Goal: Task Accomplishment & Management: Complete application form

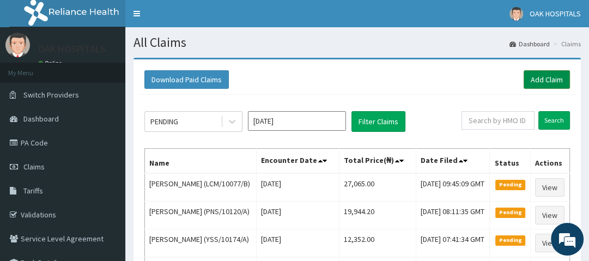
click at [553, 78] on link "Add Claim" at bounding box center [547, 79] width 46 height 19
click at [541, 79] on link "Add Claim" at bounding box center [547, 79] width 46 height 19
click at [540, 77] on link "Add Claim" at bounding box center [547, 79] width 46 height 19
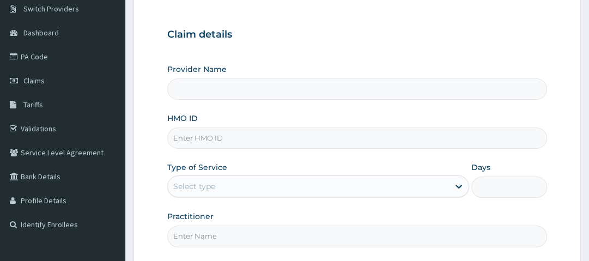
scroll to position [90, 0]
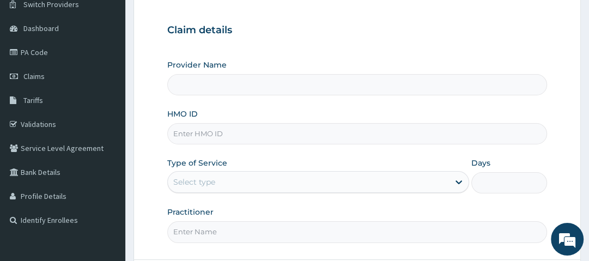
type input "Oak Hospitals"
click at [261, 140] on input "HMO ID" at bounding box center [356, 133] width 379 height 21
type input "CPW/10060/A"
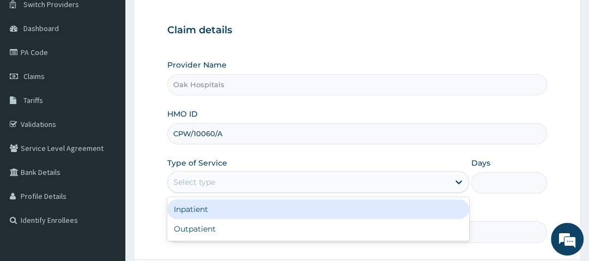
click at [231, 182] on div "Select type" at bounding box center [308, 181] width 281 height 17
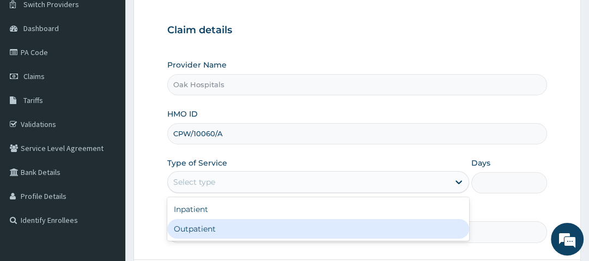
click at [208, 225] on div "Outpatient" at bounding box center [318, 229] width 302 height 20
type input "1"
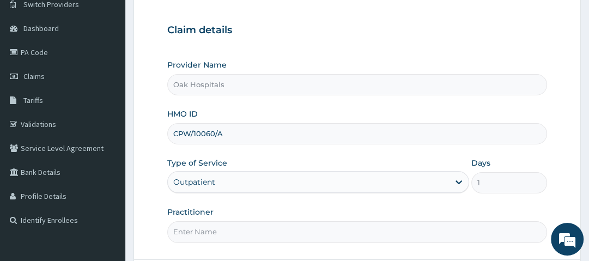
click at [204, 236] on input "Practitioner" at bounding box center [356, 231] width 379 height 21
drag, startPoint x: 241, startPoint y: 206, endPoint x: 200, endPoint y: 233, distance: 48.8
click at [200, 233] on div "Practitioner" at bounding box center [356, 225] width 379 height 36
click at [200, 233] on input "Practitioner" at bounding box center [356, 231] width 379 height 21
type input "[PERSON_NAME]"
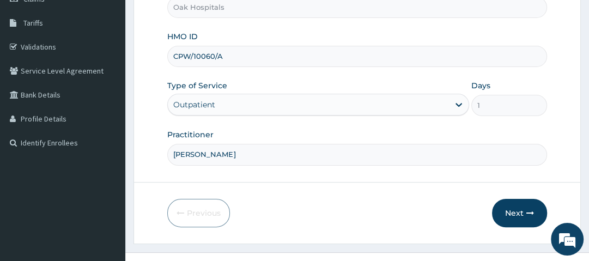
scroll to position [168, 0]
click at [513, 205] on button "Next" at bounding box center [519, 212] width 55 height 28
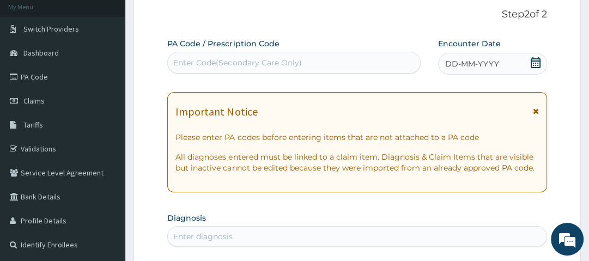
scroll to position [62, 0]
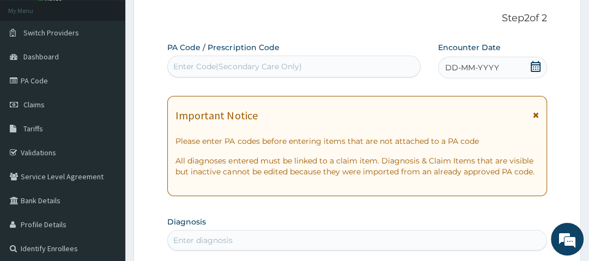
click at [330, 65] on div "Enter Code(Secondary Care Only)" at bounding box center [294, 66] width 252 height 17
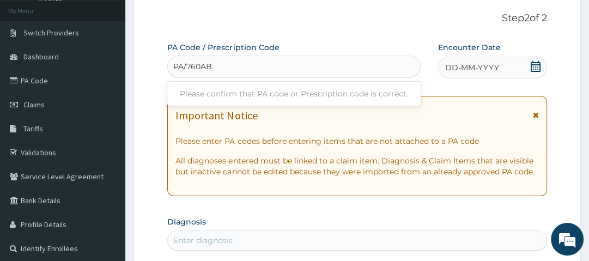
type input "PA/760ABO"
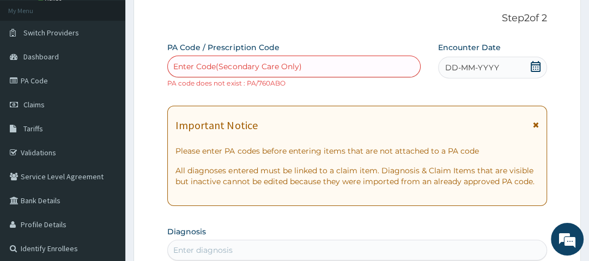
click at [218, 62] on div "Enter Code(Secondary Care Only)" at bounding box center [237, 66] width 128 height 11
paste input "PA/760AB0"
type input "PA/760AB0"
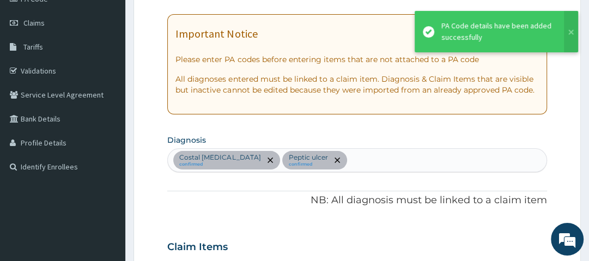
scroll to position [144, 0]
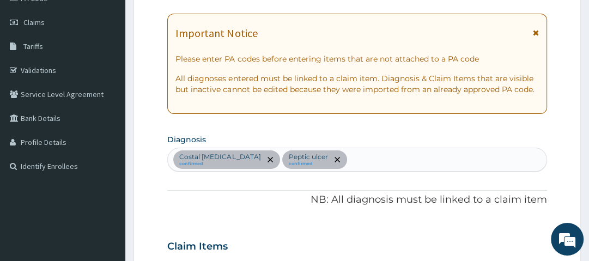
click at [340, 156] on div "Costal chondritis confirmed Peptic ulcer confirmed" at bounding box center [357, 159] width 378 height 23
type input "MALAR"
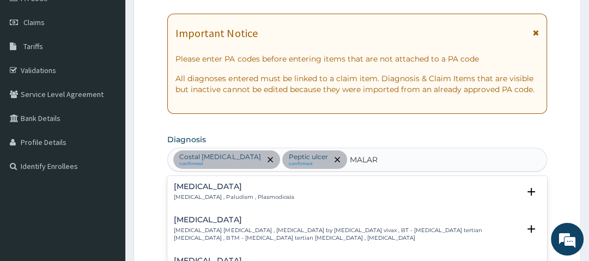
click at [193, 183] on h4 "Malaria" at bounding box center [234, 187] width 120 height 8
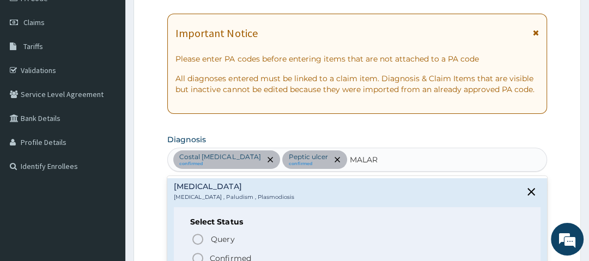
click at [233, 255] on p "Confirmed" at bounding box center [230, 258] width 41 height 11
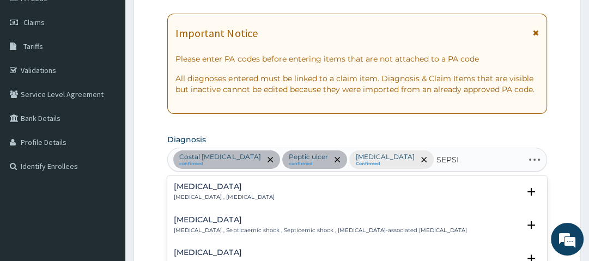
type input "SEPSIS"
click at [197, 188] on h4 "Sepsis" at bounding box center [224, 187] width 100 height 8
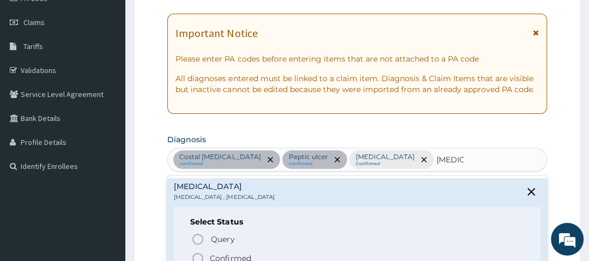
click at [197, 255] on icon "status option filled" at bounding box center [197, 258] width 13 height 13
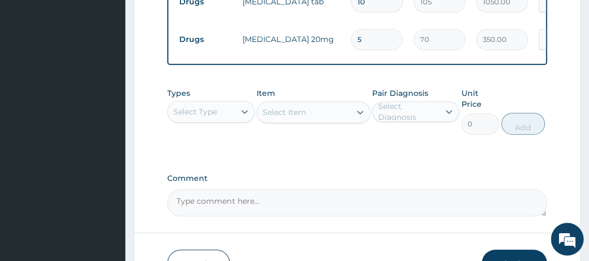
scroll to position [494, 0]
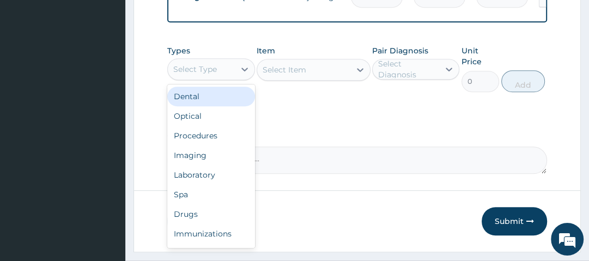
click at [223, 71] on div "Select Type" at bounding box center [201, 69] width 66 height 17
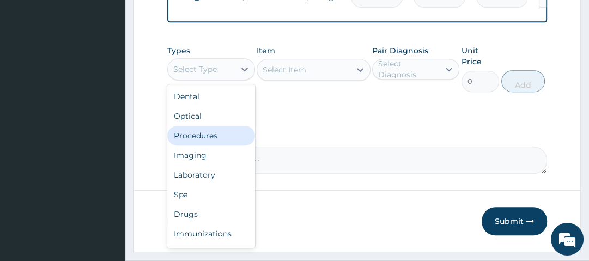
click at [213, 136] on div "Procedures" at bounding box center [210, 136] width 87 height 20
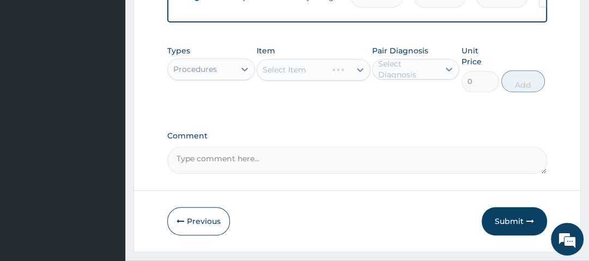
click at [317, 74] on div "Select Item" at bounding box center [314, 70] width 114 height 22
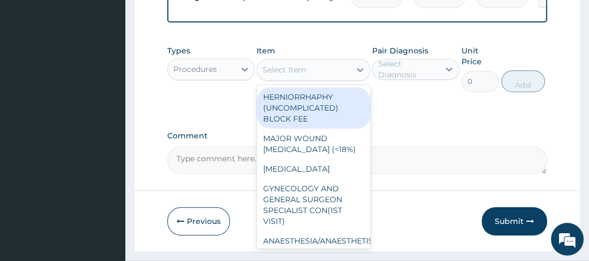
click at [317, 74] on div "Select Item" at bounding box center [303, 69] width 93 height 17
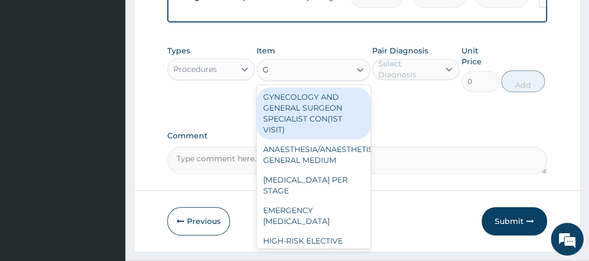
type input "GP"
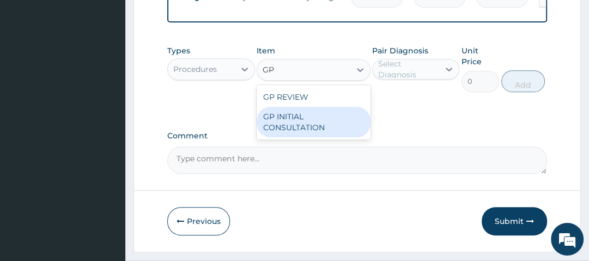
type input "2500"
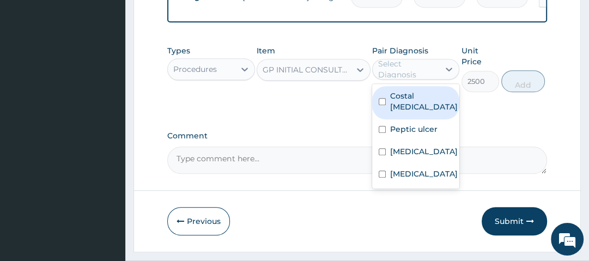
click at [409, 76] on div "Select Diagnosis" at bounding box center [408, 69] width 60 height 22
click at [410, 112] on label "Costal chondritis" at bounding box center [424, 101] width 68 height 22
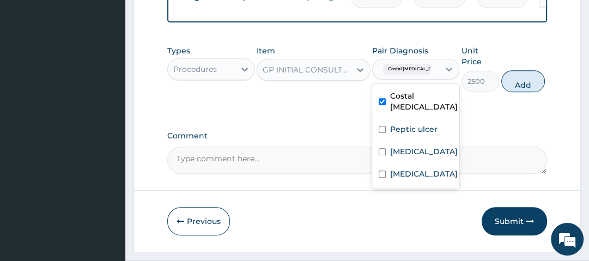
checkbox input "true"
click at [408, 153] on label "Malaria" at bounding box center [424, 151] width 68 height 11
checkbox input "true"
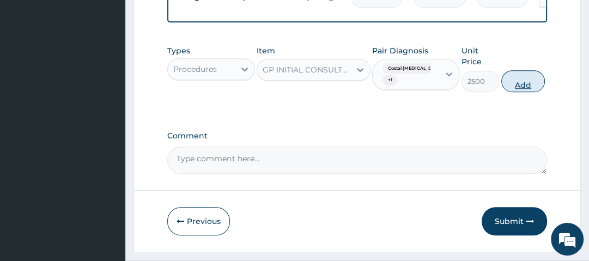
click at [510, 85] on button "Add" at bounding box center [523, 81] width 44 height 22
type input "0"
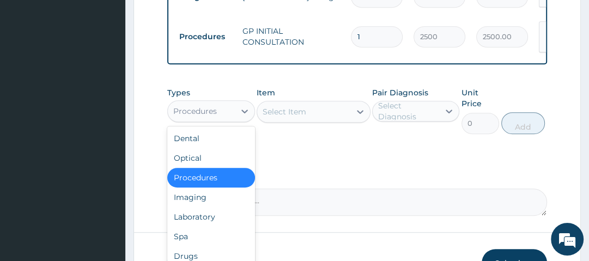
click at [227, 117] on div "Procedures" at bounding box center [201, 110] width 66 height 17
click at [217, 213] on div "Laboratory" at bounding box center [210, 217] width 87 height 20
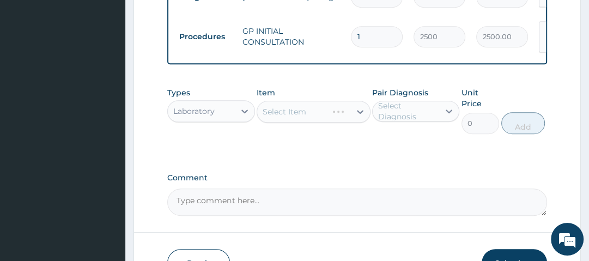
click at [290, 113] on div "Select Item" at bounding box center [314, 112] width 114 height 22
click at [327, 109] on div "Select Item" at bounding box center [314, 112] width 114 height 22
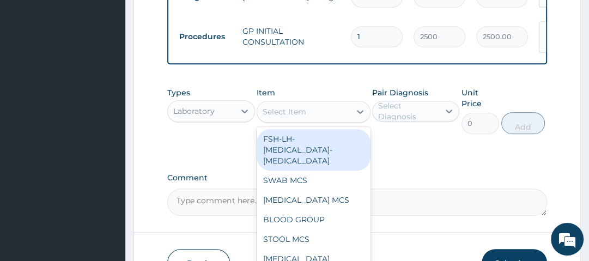
click at [327, 109] on div "Select Item" at bounding box center [303, 111] width 93 height 17
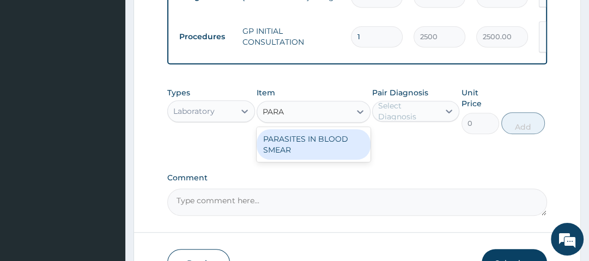
type input "PARAS"
type input "1500"
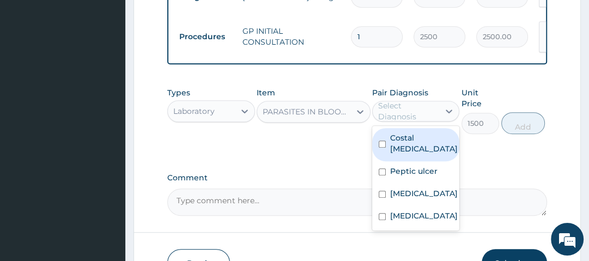
click at [406, 109] on div "Select Diagnosis" at bounding box center [408, 111] width 60 height 22
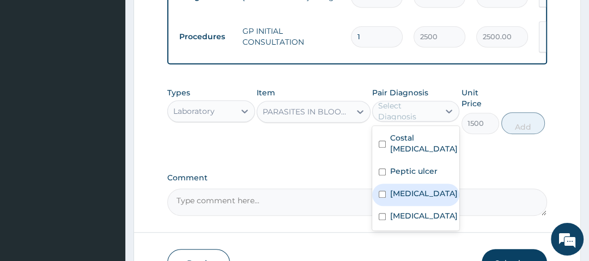
click at [403, 194] on label "Malaria" at bounding box center [424, 193] width 68 height 11
checkbox input "true"
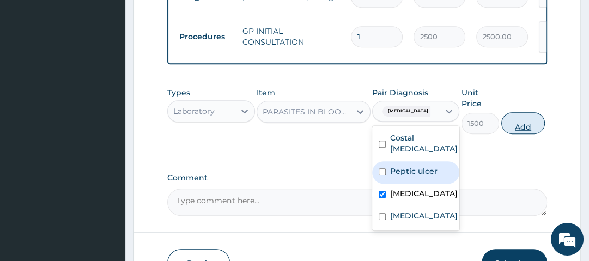
click at [513, 118] on button "Add" at bounding box center [523, 123] width 44 height 22
type input "0"
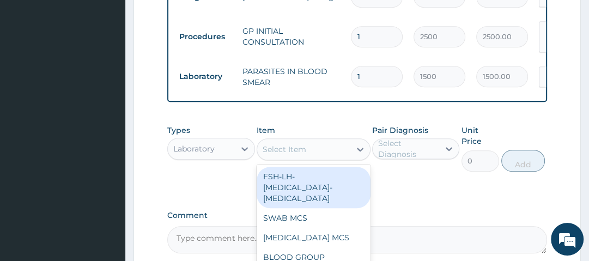
click at [318, 150] on div "Select Item" at bounding box center [303, 149] width 93 height 17
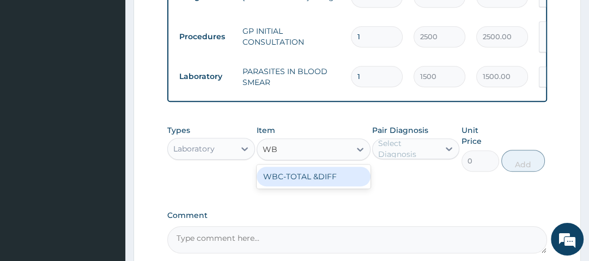
type input "WBC"
type input "2000"
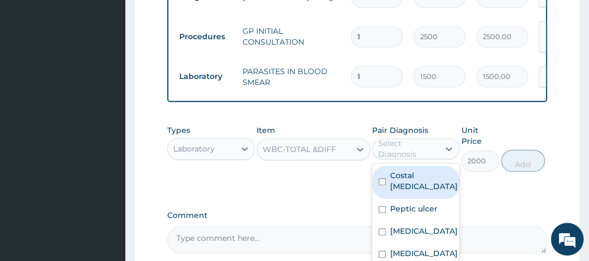
click at [414, 153] on div "Select Diagnosis" at bounding box center [408, 149] width 60 height 22
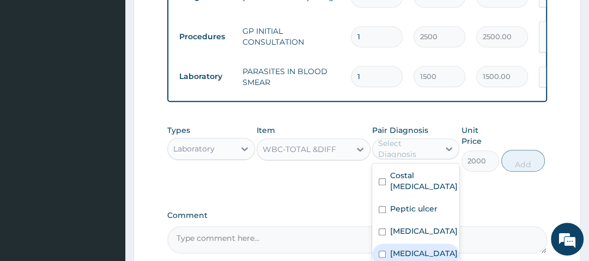
click at [409, 253] on label "Sepsis" at bounding box center [424, 253] width 68 height 11
checkbox input "true"
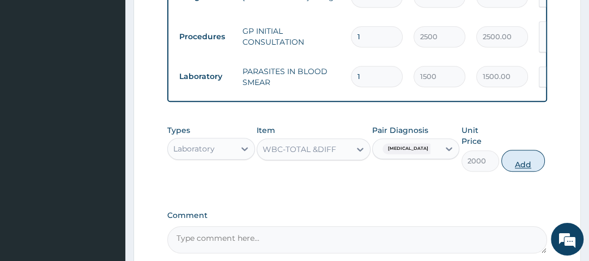
click at [519, 155] on button "Add" at bounding box center [523, 161] width 44 height 22
type input "0"
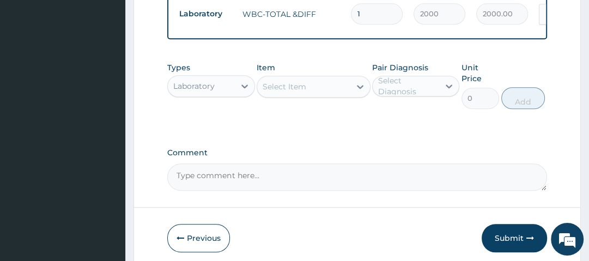
scroll to position [595, 0]
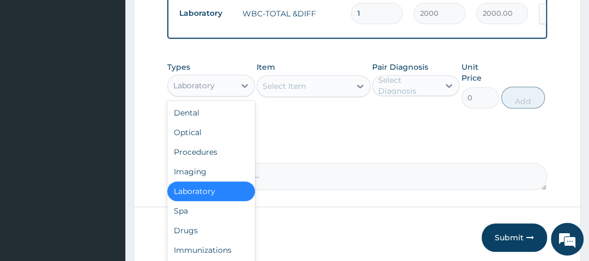
click at [219, 81] on div "Laboratory" at bounding box center [201, 85] width 66 height 17
click at [203, 227] on div "Drugs" at bounding box center [210, 231] width 87 height 20
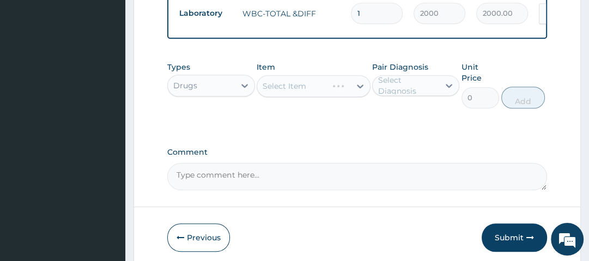
click at [294, 89] on div "Select Item" at bounding box center [314, 86] width 114 height 22
click at [307, 89] on div "Select Item" at bounding box center [314, 86] width 114 height 22
click at [334, 85] on div "Select Item" at bounding box center [314, 86] width 114 height 22
click at [328, 85] on div "Select Item" at bounding box center [314, 86] width 114 height 22
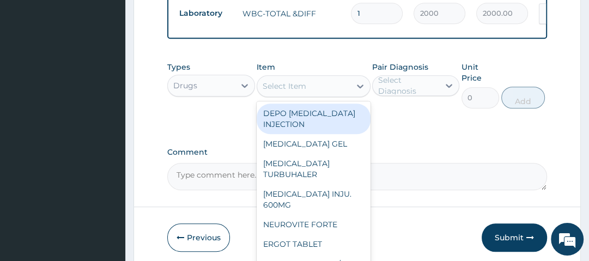
click at [328, 85] on div "Select Item" at bounding box center [303, 85] width 93 height 17
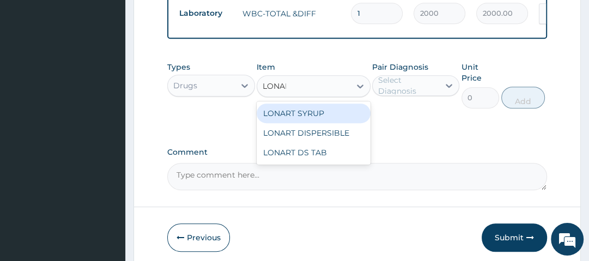
type input "LONART"
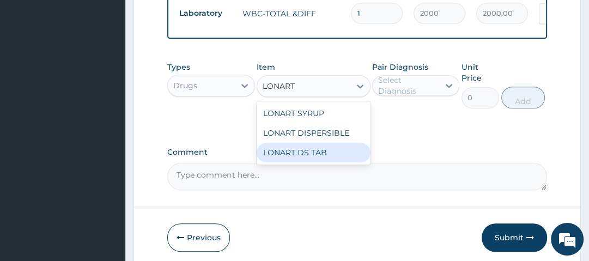
click at [322, 148] on div "LONART DS TAB" at bounding box center [314, 153] width 114 height 20
type input "1400"
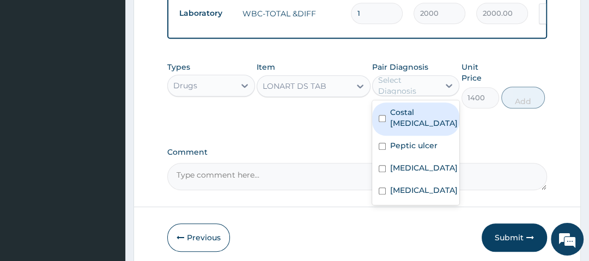
click at [395, 88] on div "Select Diagnosis" at bounding box center [408, 86] width 60 height 22
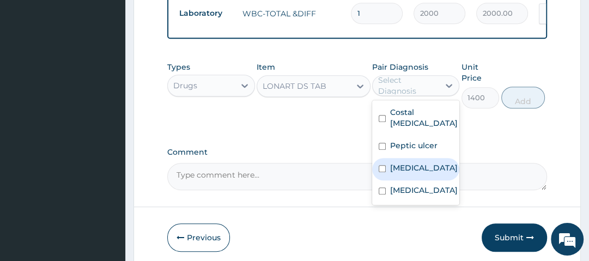
click at [404, 172] on label "Malaria" at bounding box center [424, 167] width 68 height 11
checkbox input "true"
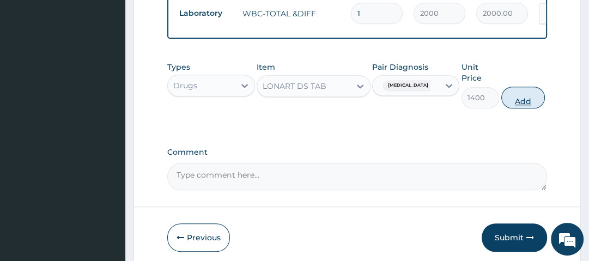
click at [534, 99] on button "Add" at bounding box center [523, 98] width 44 height 22
type input "0"
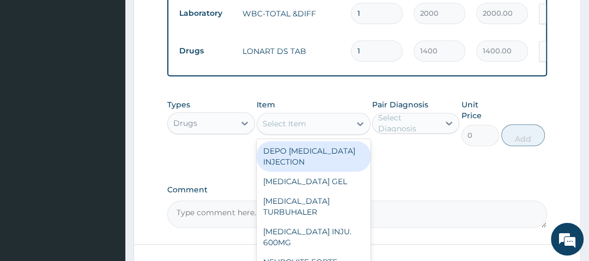
click at [339, 121] on div "Select Item" at bounding box center [303, 123] width 93 height 17
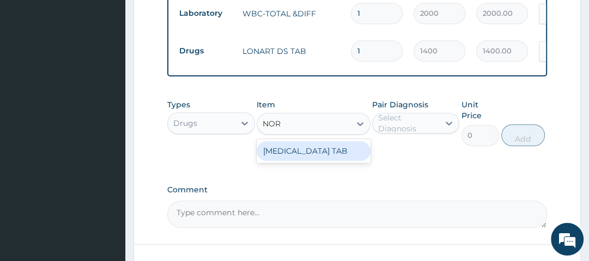
type input "NORF"
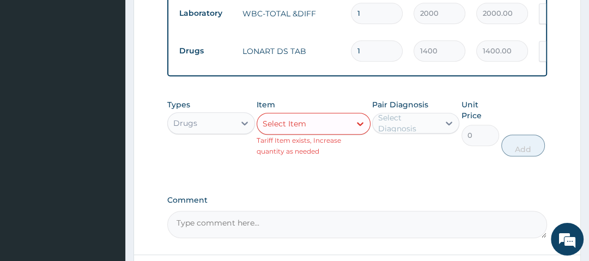
click at [327, 100] on div "Item Select Item Tariff Item exists, Increase quantity as needed" at bounding box center [314, 127] width 114 height 57
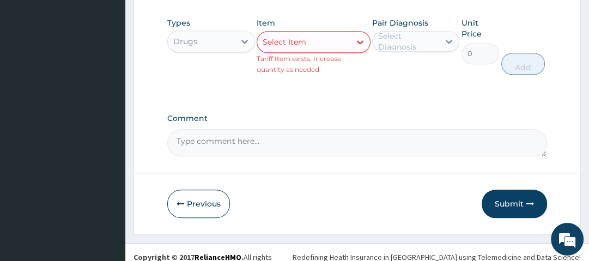
scroll to position [687, 0]
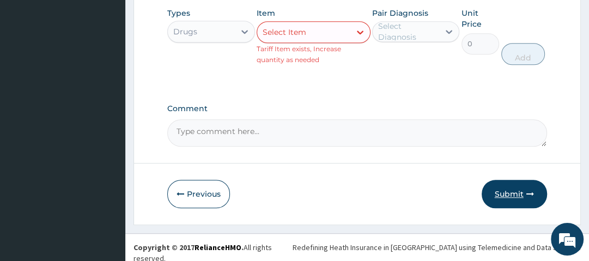
click at [519, 188] on button "Submit" at bounding box center [514, 194] width 65 height 28
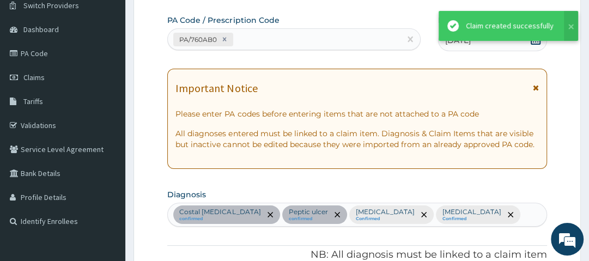
scroll to position [676, 0]
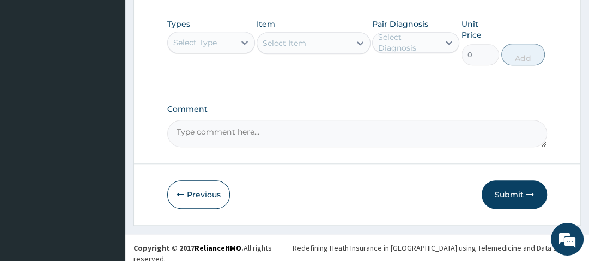
click at [519, 188] on button "Submit" at bounding box center [514, 194] width 65 height 28
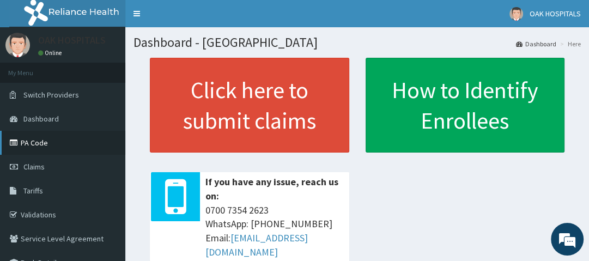
click at [37, 143] on link "PA Code" at bounding box center [62, 143] width 125 height 24
click at [51, 148] on link "PA Code" at bounding box center [62, 143] width 125 height 24
click at [57, 143] on link "PA Code" at bounding box center [62, 143] width 125 height 24
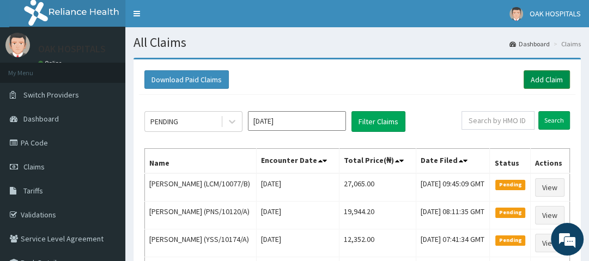
click at [557, 75] on link "Add Claim" at bounding box center [547, 79] width 46 height 19
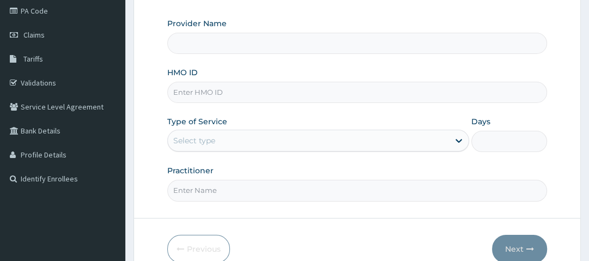
scroll to position [132, 0]
click at [198, 98] on input "HMO ID" at bounding box center [356, 91] width 379 height 21
type input "GCS/10078/"
type input "Oak Hospitals"
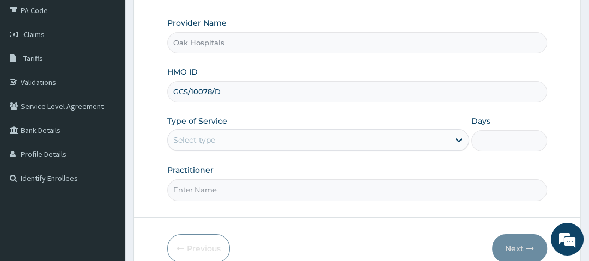
type input "GCS/10078/D"
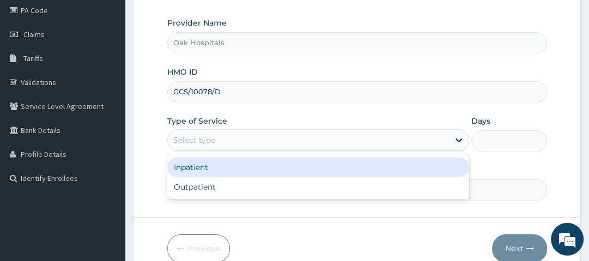
click at [218, 141] on div "Select type" at bounding box center [308, 139] width 281 height 17
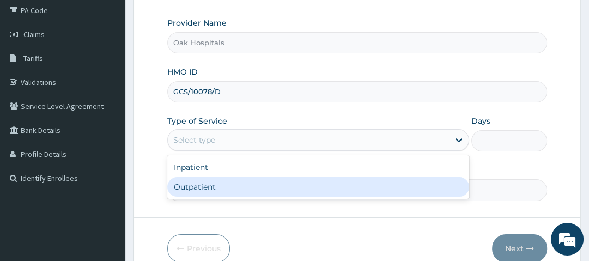
click at [208, 194] on div "Outpatient" at bounding box center [318, 187] width 302 height 20
type input "1"
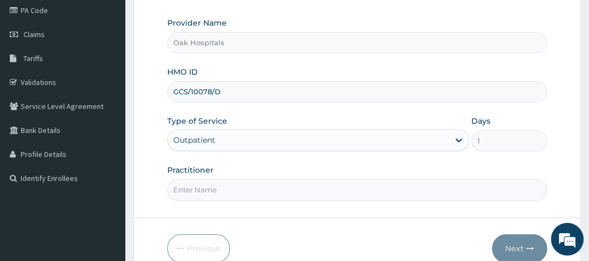
drag, startPoint x: 208, startPoint y: 194, endPoint x: 229, endPoint y: 215, distance: 30.1
click at [229, 215] on form "Step 1 of 2 Claim details Provider Name Oak Hospitals HMO ID GCS/10078/D Type o…" at bounding box center [358, 102] width 448 height 354
type input "DR OJI"
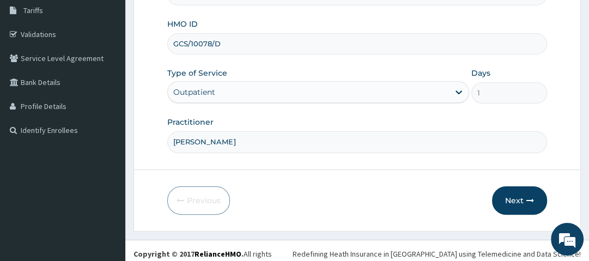
scroll to position [183, 0]
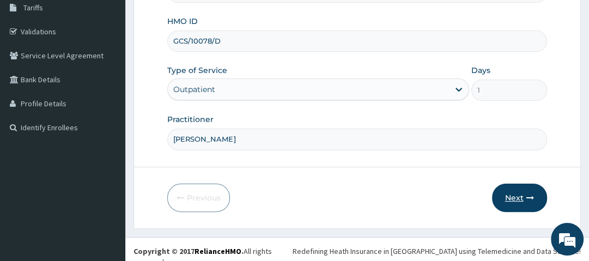
click at [534, 192] on button "Next" at bounding box center [519, 198] width 55 height 28
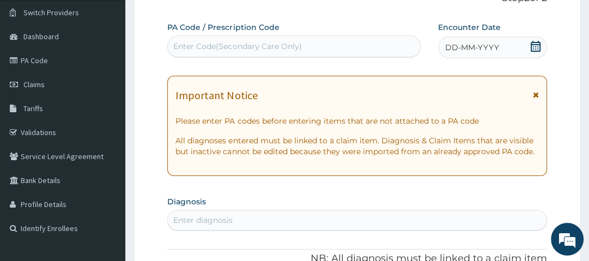
scroll to position [82, 0]
click at [539, 43] on icon at bounding box center [536, 46] width 10 height 11
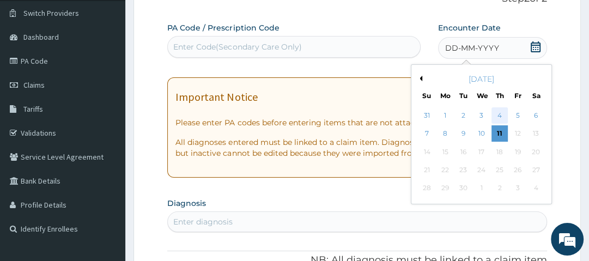
click at [499, 110] on div "4" at bounding box center [500, 115] width 16 height 16
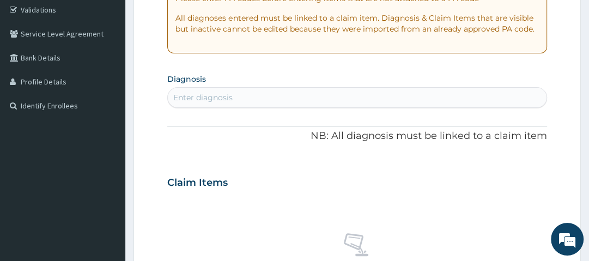
scroll to position [211, 0]
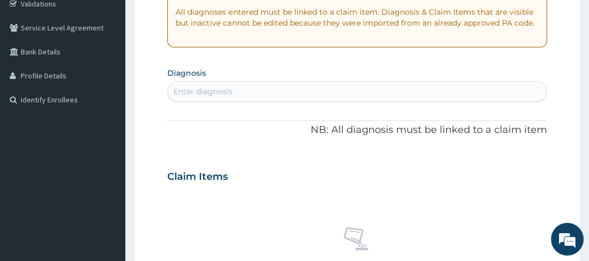
click at [214, 95] on div "Enter diagnosis" at bounding box center [202, 91] width 59 height 11
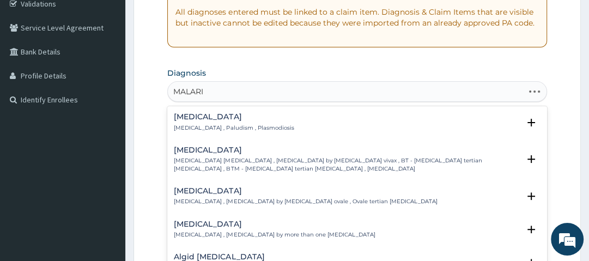
type input "MALARIA"
click at [192, 117] on h4 "Malaria" at bounding box center [234, 117] width 120 height 8
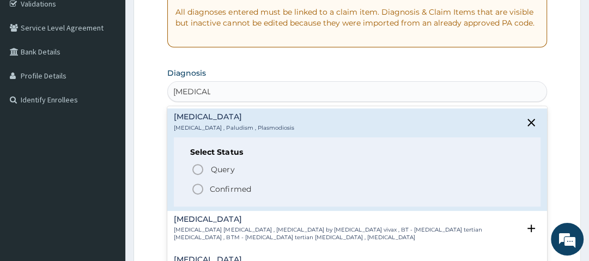
click at [197, 190] on icon "status option filled" at bounding box center [197, 189] width 13 height 13
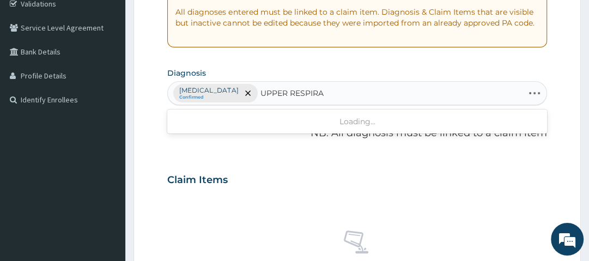
type input "UPPER RESPIRAT"
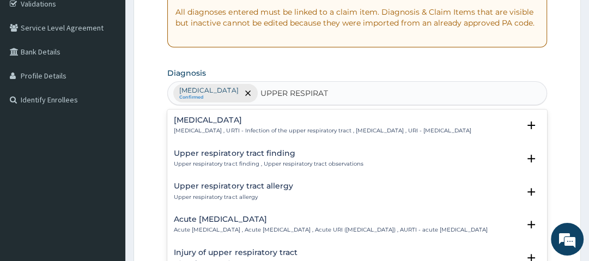
click at [203, 117] on h4 "Upper respiratory infection" at bounding box center [322, 120] width 297 height 8
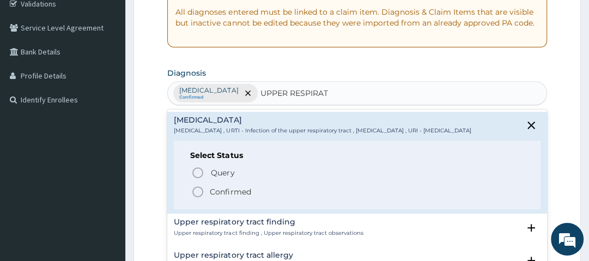
click at [197, 198] on icon "status option filled" at bounding box center [197, 191] width 13 height 13
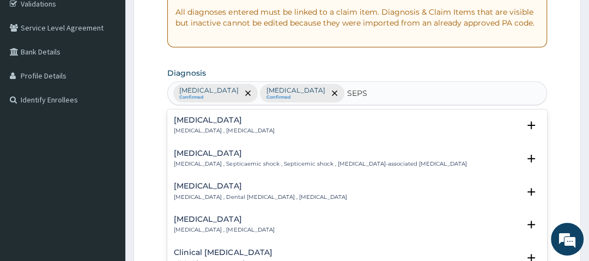
type input "SEPSIS"
click at [185, 124] on h4 "Sepsis" at bounding box center [224, 120] width 100 height 8
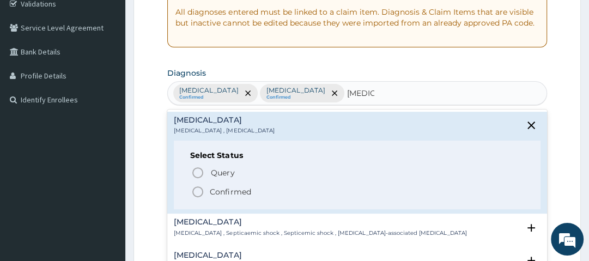
click at [195, 192] on icon "status option filled" at bounding box center [197, 191] width 13 height 13
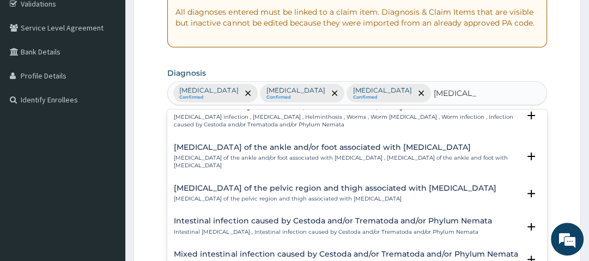
scroll to position [0, 0]
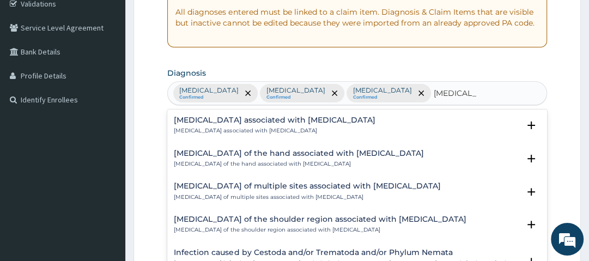
type input "HELMINTH"
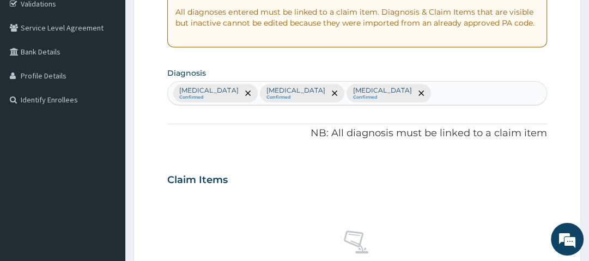
click at [384, 51] on div "PA Code / Prescription Code Enter Code(Secondary Care Only) Encounter Date 04-0…" at bounding box center [356, 182] width 379 height 578
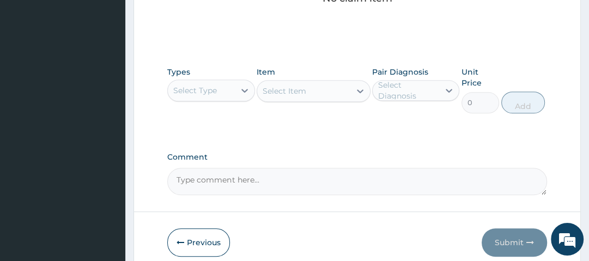
scroll to position [488, 0]
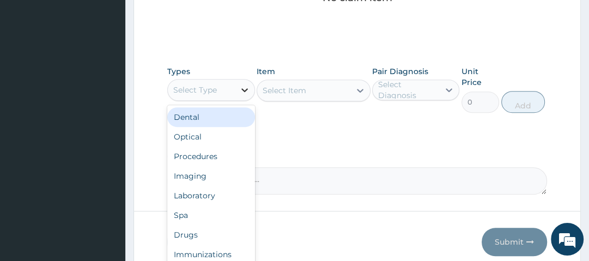
click at [235, 89] on div at bounding box center [245, 90] width 20 height 20
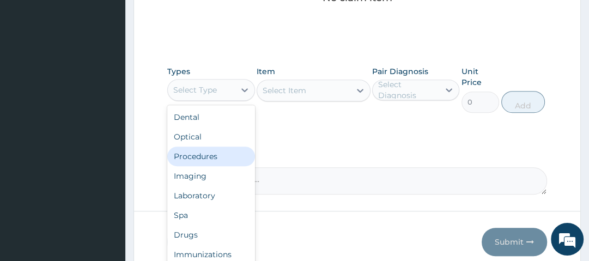
click at [219, 153] on div "Procedures" at bounding box center [210, 157] width 87 height 20
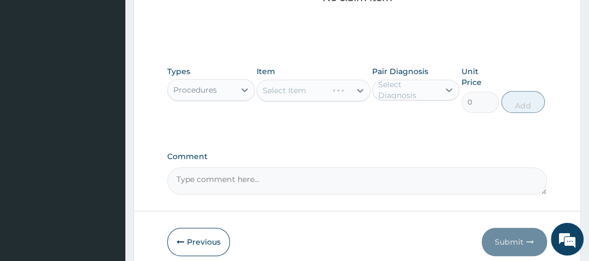
click at [318, 93] on div "Select Item" at bounding box center [314, 91] width 114 height 22
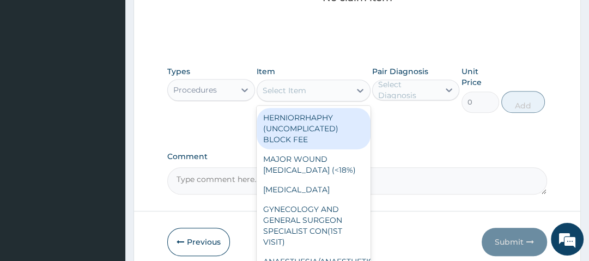
click at [318, 93] on div "Select Item" at bounding box center [303, 90] width 93 height 17
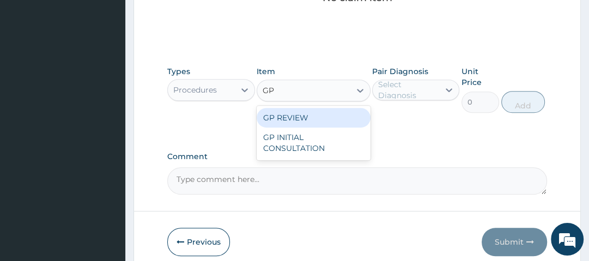
type input "GP"
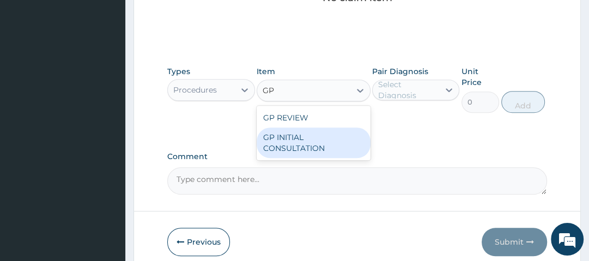
type input "2500"
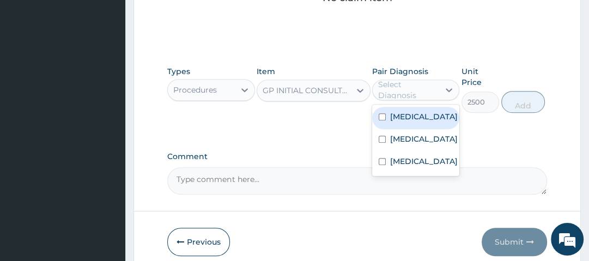
click at [391, 89] on div "Select Diagnosis" at bounding box center [408, 90] width 60 height 22
click at [401, 119] on label "Malaria" at bounding box center [424, 116] width 68 height 11
checkbox input "true"
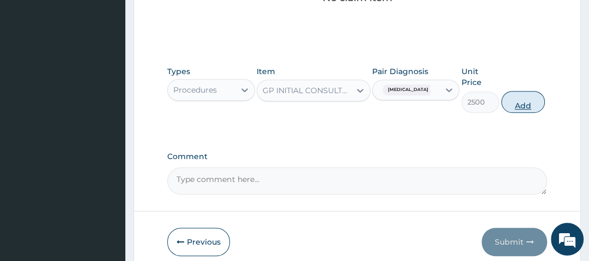
click at [521, 106] on button "Add" at bounding box center [523, 102] width 44 height 22
type input "0"
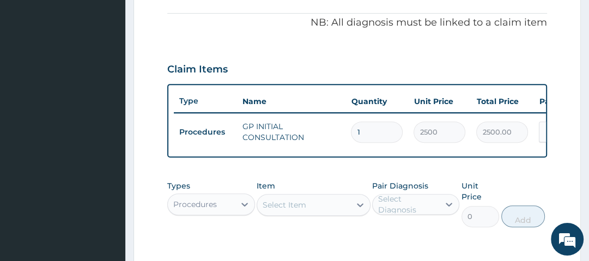
click at [331, 71] on div "Claim Items" at bounding box center [356, 67] width 379 height 28
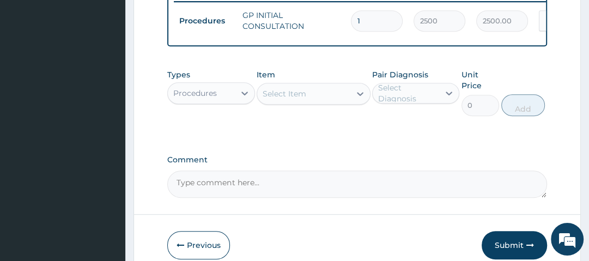
scroll to position [433, 0]
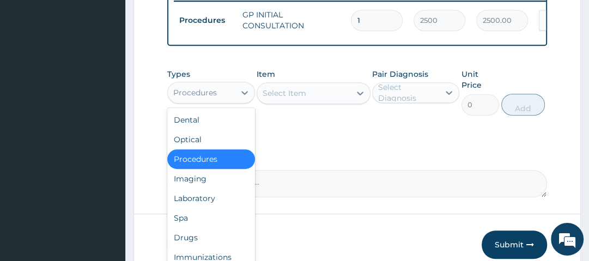
click at [222, 101] on div "Procedures" at bounding box center [201, 92] width 66 height 17
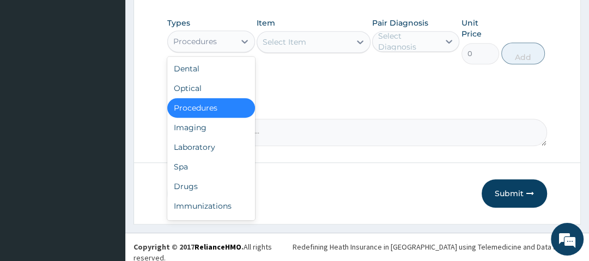
scroll to position [487, 0]
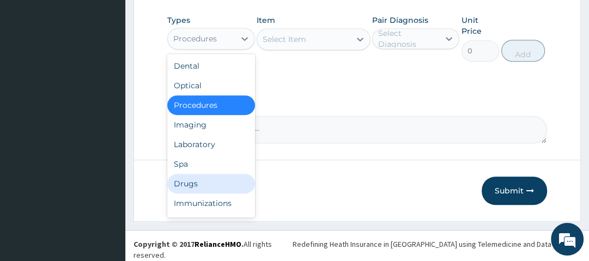
click at [204, 188] on div "Drugs" at bounding box center [210, 184] width 87 height 20
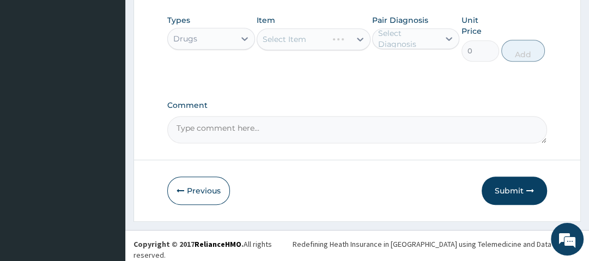
click at [311, 47] on div "Select Item" at bounding box center [314, 39] width 114 height 22
click at [334, 45] on div "Select Item" at bounding box center [314, 39] width 114 height 22
click at [329, 44] on div "Select Item" at bounding box center [314, 39] width 114 height 22
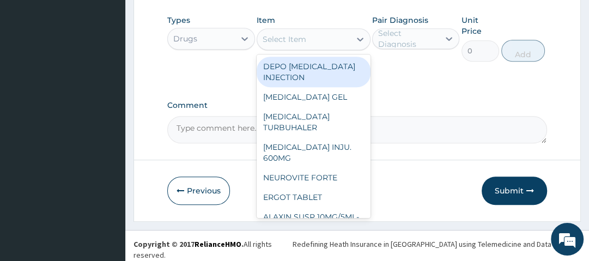
click at [329, 44] on div "Select Item" at bounding box center [303, 39] width 93 height 17
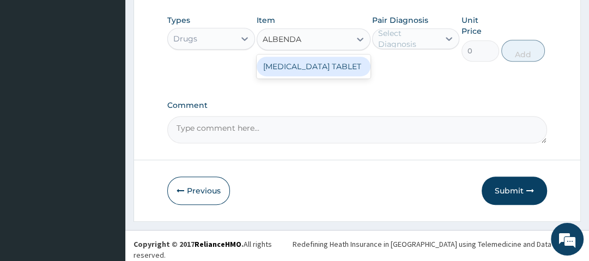
type input "ALBENDAZ"
type input "175"
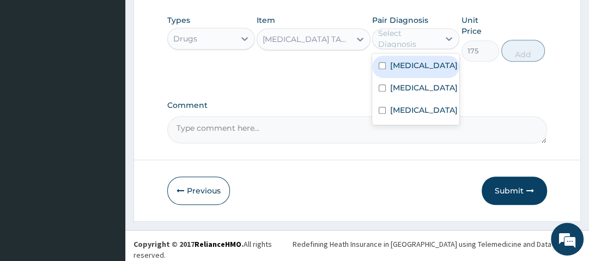
click at [412, 42] on div "Select Diagnosis" at bounding box center [408, 39] width 60 height 22
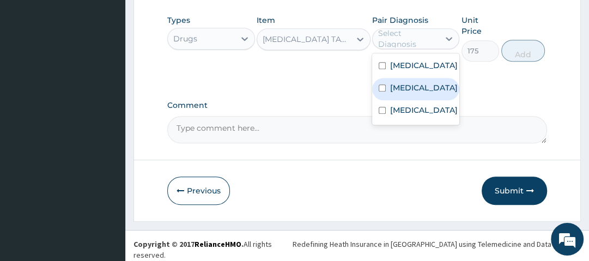
click at [419, 93] on label "Upper respiratory infection" at bounding box center [424, 87] width 68 height 11
checkbox input "true"
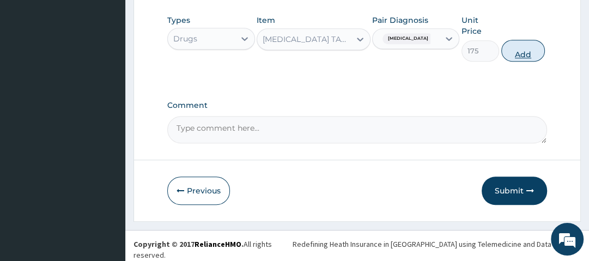
click at [536, 56] on button "Add" at bounding box center [523, 51] width 44 height 22
type input "0"
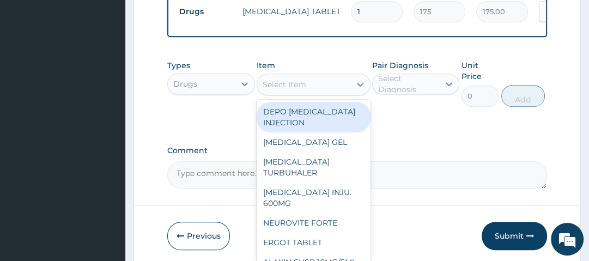
click at [316, 87] on div "Select Item" at bounding box center [303, 84] width 93 height 17
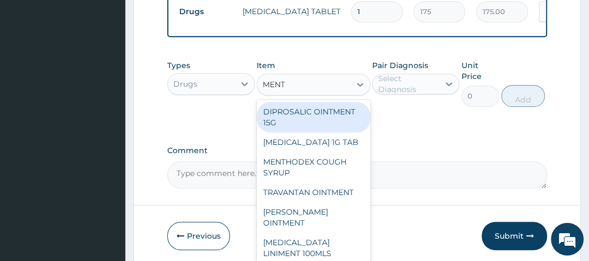
type input "MENTH"
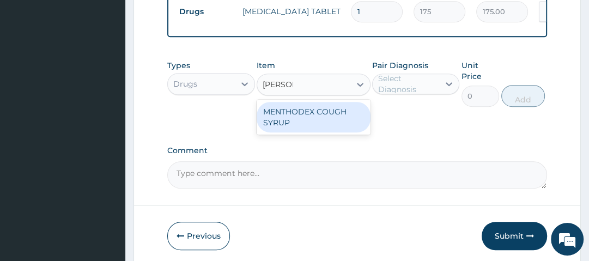
type input "1050"
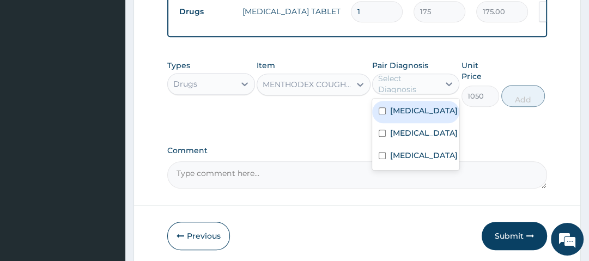
click at [392, 90] on div "Select Diagnosis" at bounding box center [408, 84] width 60 height 22
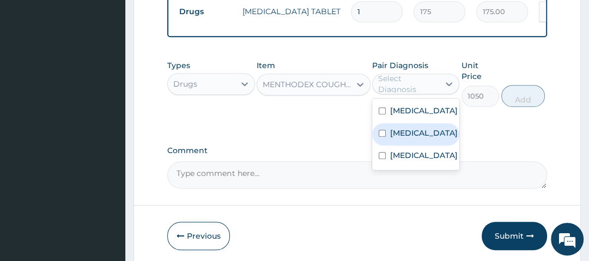
click at [403, 138] on label "Upper respiratory infection" at bounding box center [424, 133] width 68 height 11
checkbox input "true"
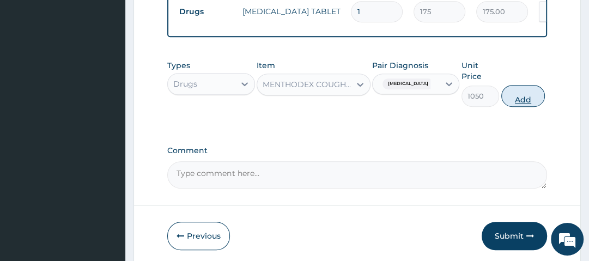
click at [533, 100] on button "Add" at bounding box center [523, 96] width 44 height 22
type input "0"
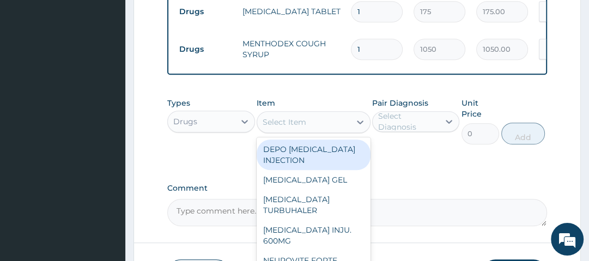
click at [334, 129] on div "Select Item" at bounding box center [303, 121] width 93 height 17
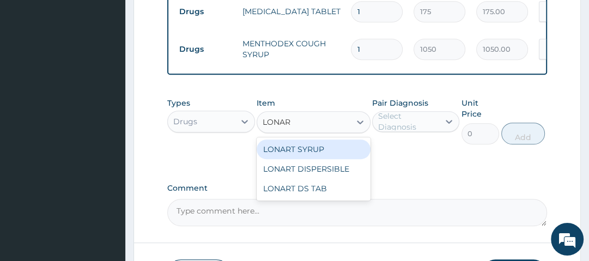
type input "LONART"
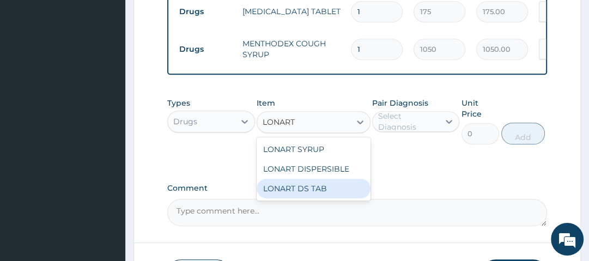
type input "1400"
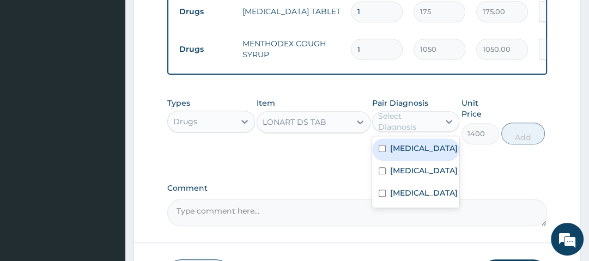
click at [393, 131] on div "Select Diagnosis" at bounding box center [408, 122] width 60 height 22
click at [408, 154] on label "[MEDICAL_DATA]" at bounding box center [424, 148] width 68 height 11
checkbox input "true"
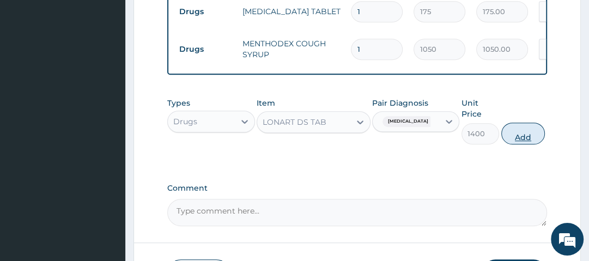
click at [516, 142] on button "Add" at bounding box center [523, 134] width 44 height 22
type input "0"
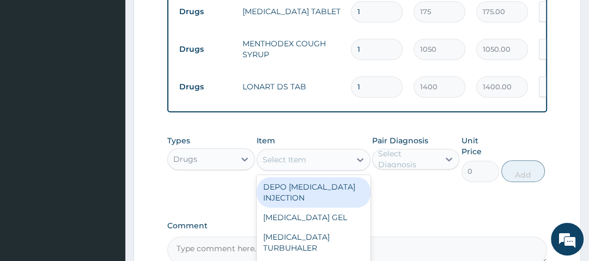
click at [324, 167] on div "Select Item" at bounding box center [303, 159] width 93 height 17
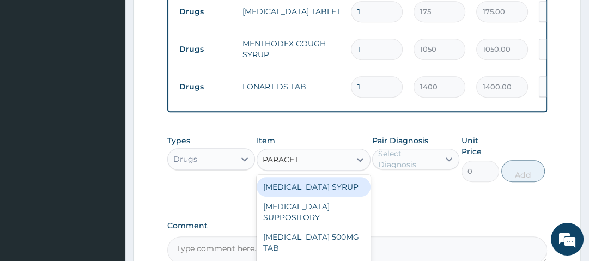
type input "PARACETA"
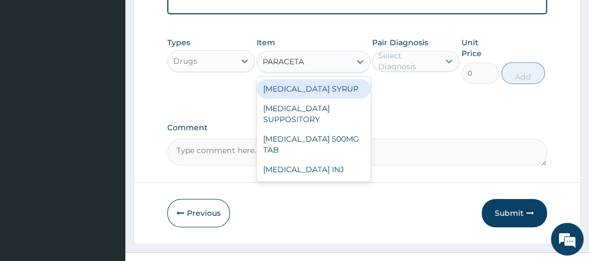
scroll to position [587, 0]
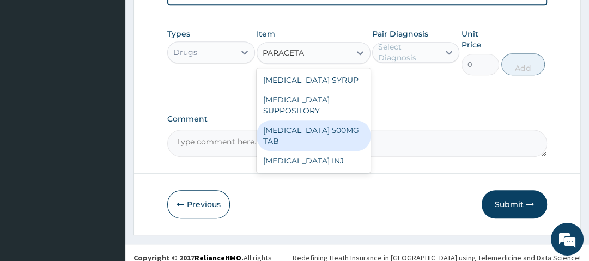
click at [327, 142] on div "[MEDICAL_DATA] 500MG TAB" at bounding box center [314, 135] width 114 height 31
type input "14"
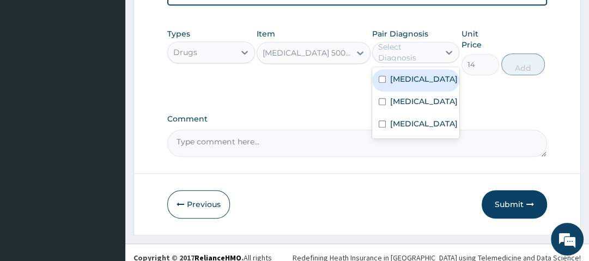
click at [419, 56] on div "Select Diagnosis" at bounding box center [408, 52] width 60 height 22
click at [418, 78] on label "[MEDICAL_DATA]" at bounding box center [424, 79] width 68 height 11
checkbox input "true"
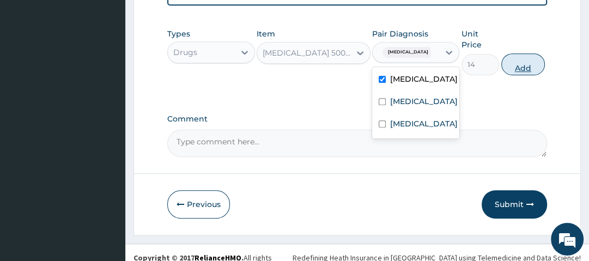
click at [517, 69] on button "Add" at bounding box center [523, 64] width 44 height 22
type input "0"
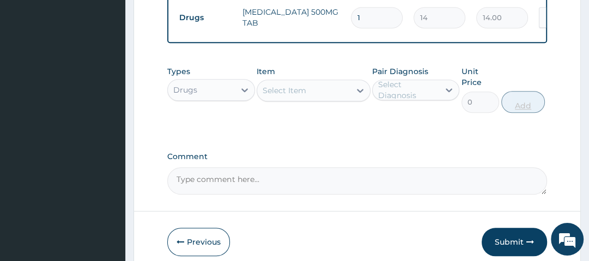
type input "0.00"
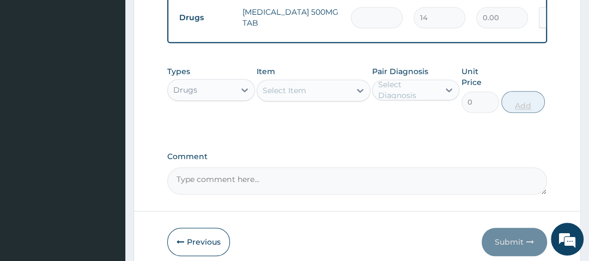
type input "9"
type input "126.00"
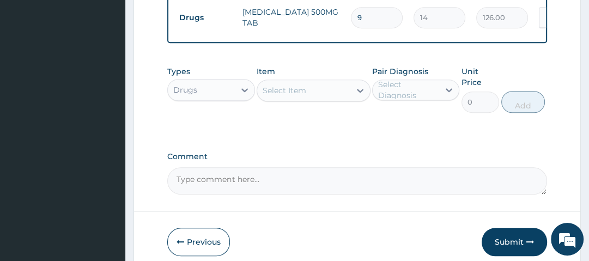
type input "9"
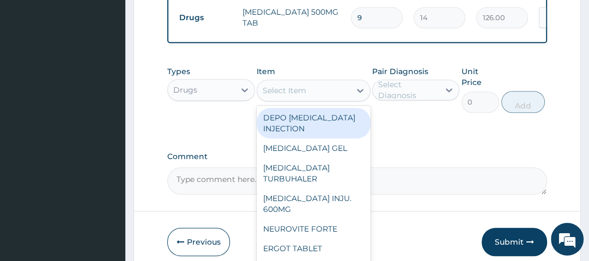
click at [337, 93] on div "Select Item" at bounding box center [303, 90] width 93 height 17
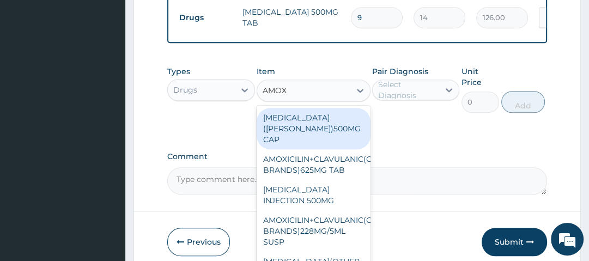
type input "AMOXY"
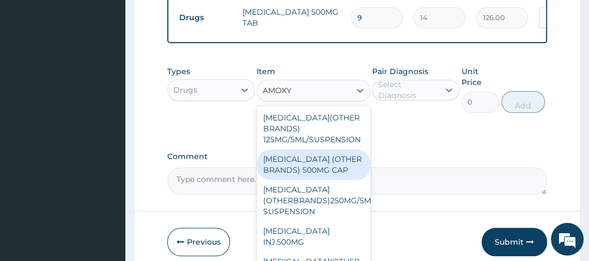
scroll to position [22, 0]
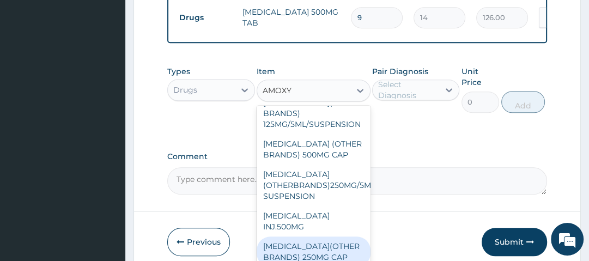
click at [331, 243] on div "[MEDICAL_DATA](OTHER BRANDS) 250MG CAP" at bounding box center [314, 252] width 114 height 31
type input "56"
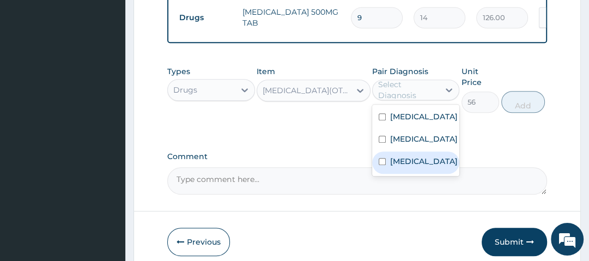
drag, startPoint x: 436, startPoint y: 93, endPoint x: 414, endPoint y: 185, distance: 95.2
click at [414, 100] on div "option Malaria, selected. option Sepsis focused, 3 of 3. 3 results available. U…" at bounding box center [415, 90] width 87 height 21
click at [414, 167] on label "[MEDICAL_DATA]" at bounding box center [424, 161] width 68 height 11
checkbox input "true"
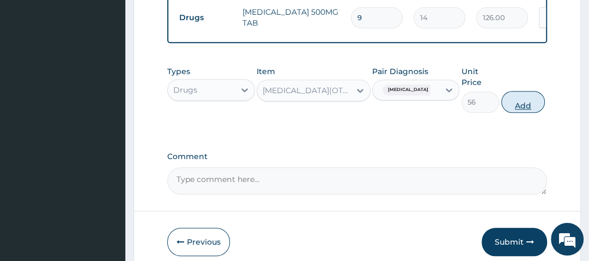
click at [533, 103] on button "Add" at bounding box center [523, 102] width 44 height 22
type input "0"
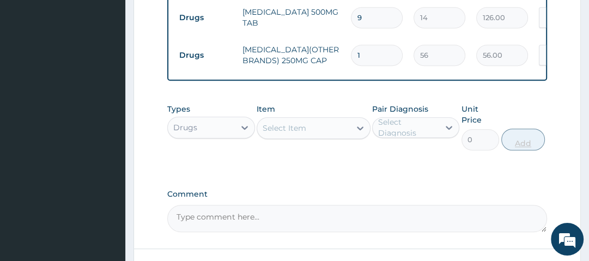
type input "10"
type input "560.00"
type input "10"
click at [533, 103] on div "Types Drugs Item Select Item Pair Diagnosis Select Diagnosis Unit Price 0 Add" at bounding box center [356, 127] width 379 height 58
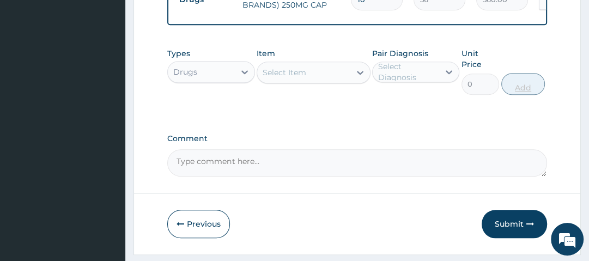
scroll to position [676, 0]
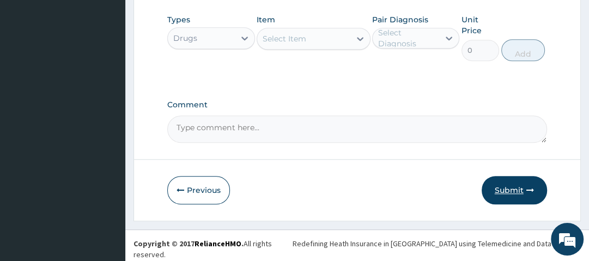
click at [521, 196] on button "Submit" at bounding box center [514, 190] width 65 height 28
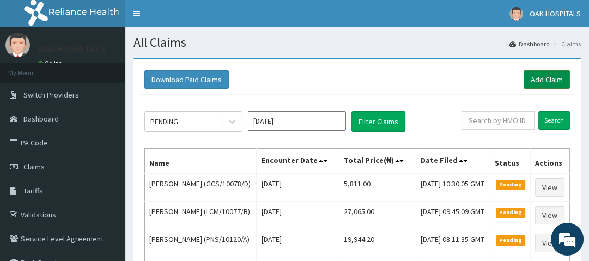
click at [540, 75] on link "Add Claim" at bounding box center [547, 79] width 46 height 19
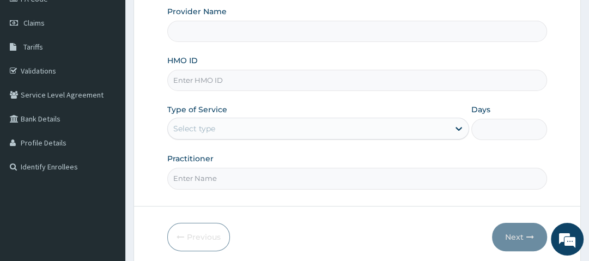
scroll to position [146, 0]
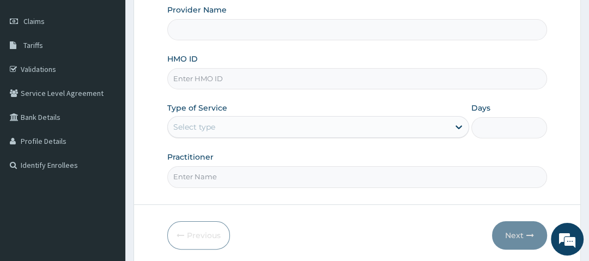
click at [221, 76] on input "HMO ID" at bounding box center [356, 78] width 379 height 21
type input "ACQ/10075"
type input "Oak Hospitals"
type input "ACQ/10075/B"
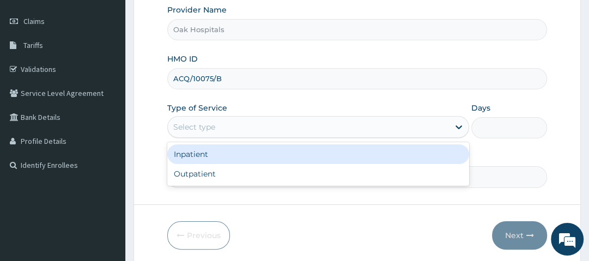
click at [215, 126] on div "Select type" at bounding box center [194, 127] width 42 height 11
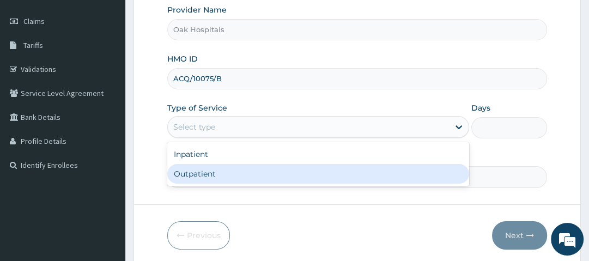
click at [216, 172] on div "Outpatient" at bounding box center [318, 174] width 302 height 20
type input "1"
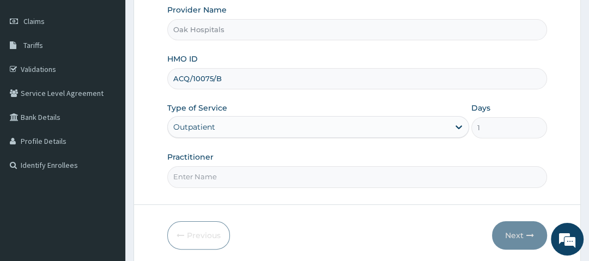
click at [216, 172] on input "Practitioner" at bounding box center [356, 176] width 379 height 21
type input "DR OJI"
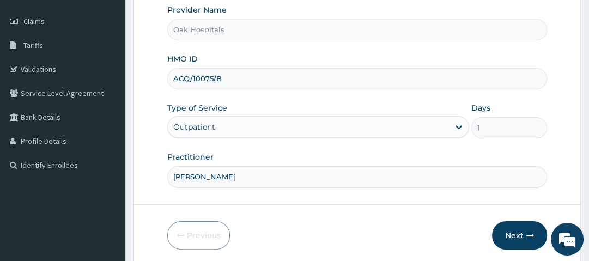
scroll to position [185, 0]
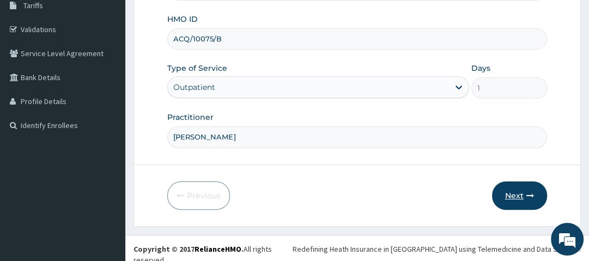
click at [521, 189] on button "Next" at bounding box center [519, 196] width 55 height 28
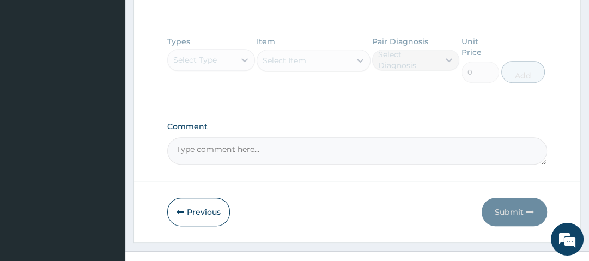
scroll to position [531, 0]
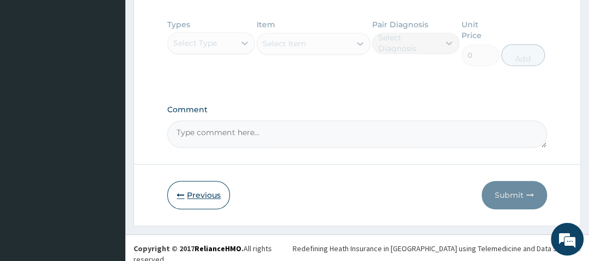
click at [212, 197] on button "Previous" at bounding box center [198, 195] width 63 height 28
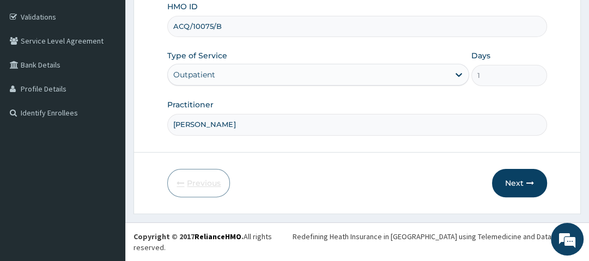
scroll to position [185, 0]
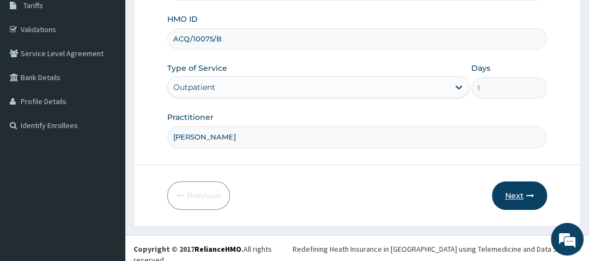
click at [524, 197] on button "Next" at bounding box center [519, 196] width 55 height 28
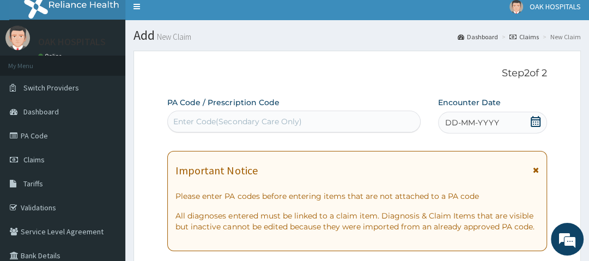
scroll to position [0, 0]
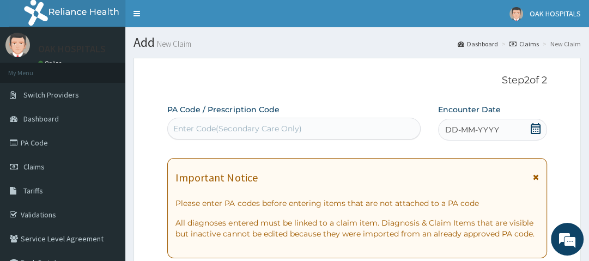
click at [535, 125] on icon at bounding box center [536, 128] width 10 height 11
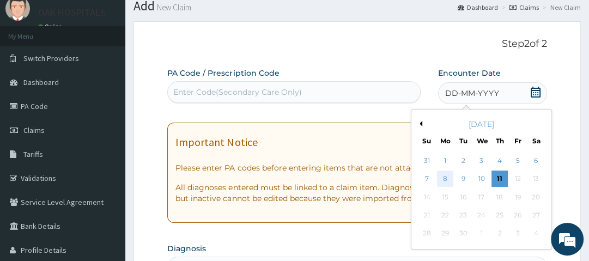
scroll to position [39, 0]
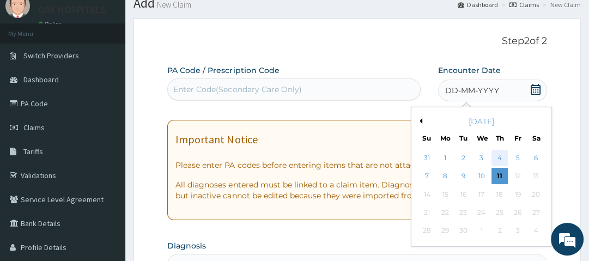
click at [499, 160] on div "4" at bounding box center [500, 158] width 16 height 16
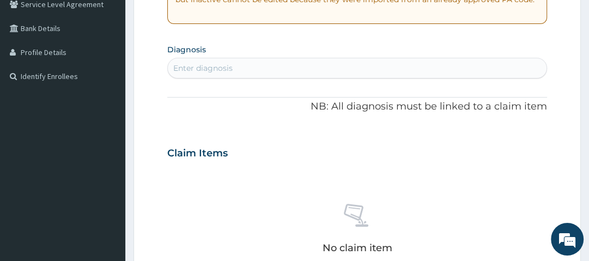
scroll to position [234, 0]
click at [226, 69] on div "Enter diagnosis" at bounding box center [202, 68] width 59 height 11
type input "MALARIA"
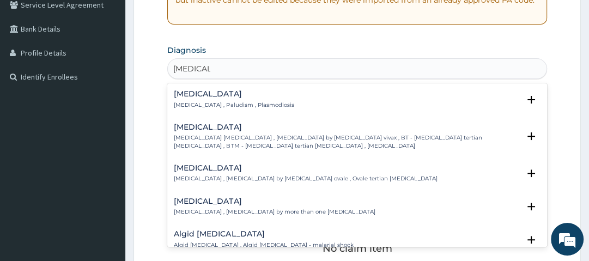
click at [191, 93] on h4 "Malaria" at bounding box center [234, 94] width 120 height 8
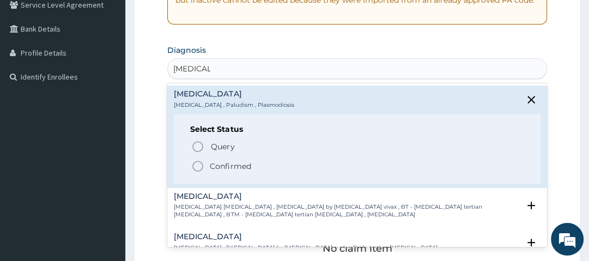
click at [198, 162] on icon "status option filled" at bounding box center [197, 166] width 13 height 13
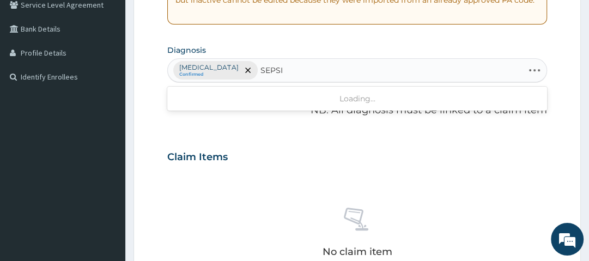
type input "SEPSIS"
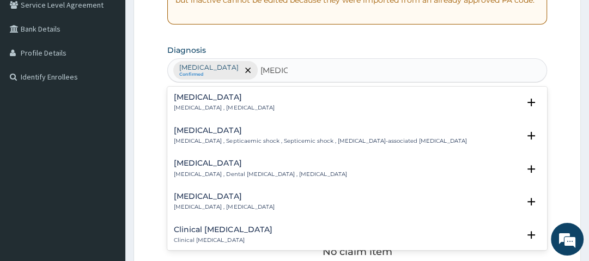
click at [188, 96] on h4 "Sepsis" at bounding box center [224, 97] width 100 height 8
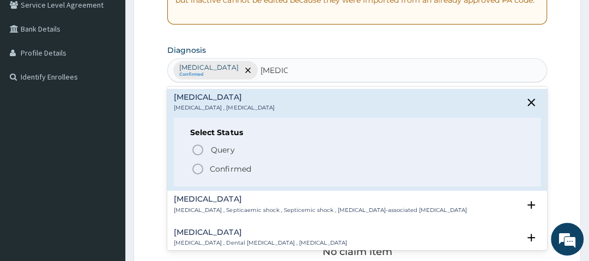
click at [192, 172] on icon "status option filled" at bounding box center [197, 168] width 13 height 13
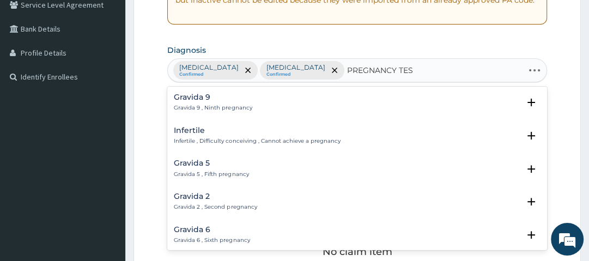
type input "PREGNANCY TEST"
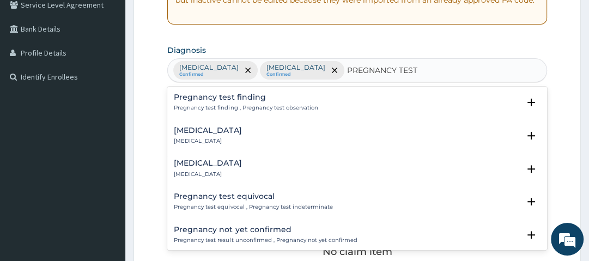
click at [262, 100] on h4 "Pregnancy test finding" at bounding box center [246, 97] width 144 height 8
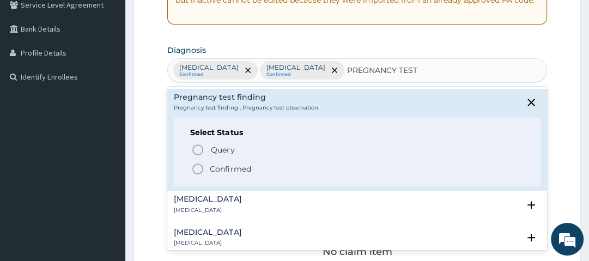
click at [226, 169] on p "Confirmed" at bounding box center [230, 169] width 41 height 11
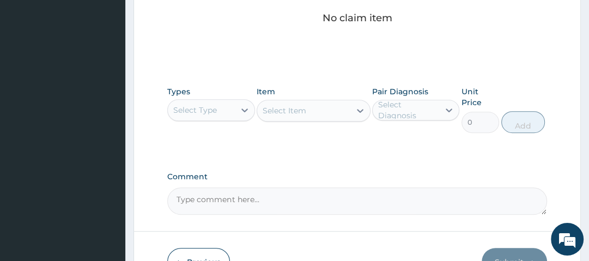
scroll to position [469, 0]
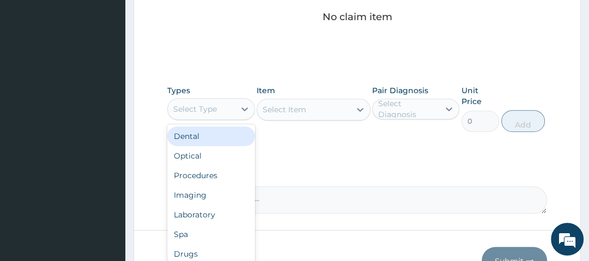
click at [221, 113] on div "Select Type" at bounding box center [201, 108] width 66 height 17
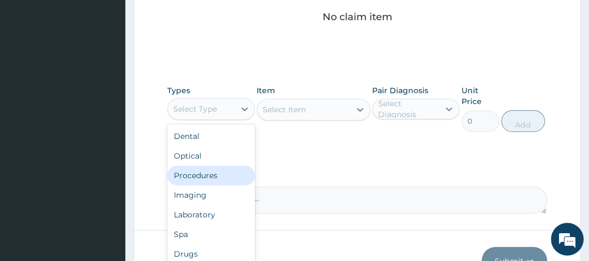
click at [214, 170] on div "Procedures" at bounding box center [210, 176] width 87 height 20
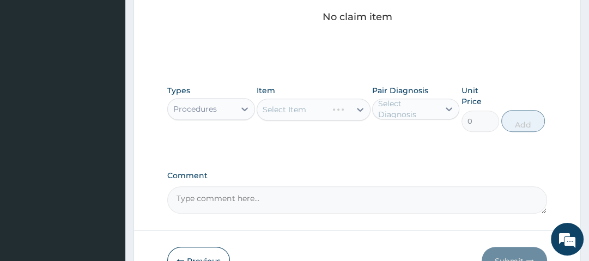
click at [299, 107] on div "Select Item" at bounding box center [314, 110] width 114 height 22
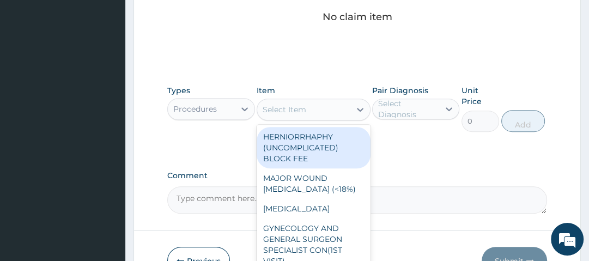
click at [312, 111] on div "Select Item" at bounding box center [303, 109] width 93 height 17
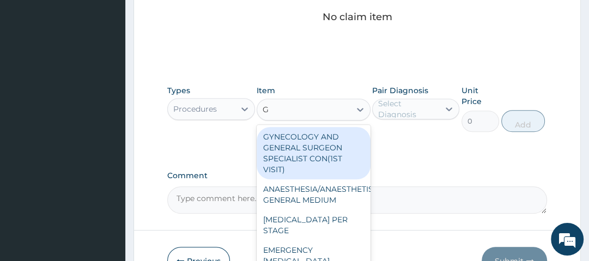
type input "GP"
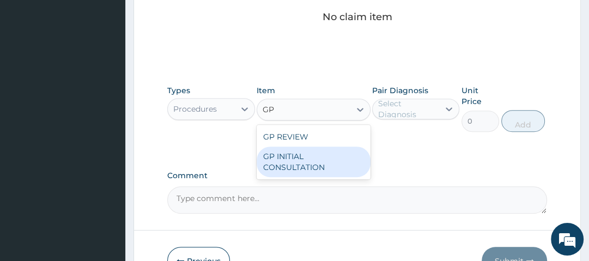
type input "2500"
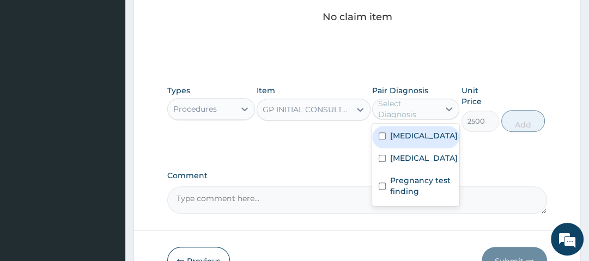
click at [417, 104] on div "Select Diagnosis" at bounding box center [408, 109] width 60 height 22
click at [410, 138] on label "Malaria" at bounding box center [424, 135] width 68 height 11
checkbox input "true"
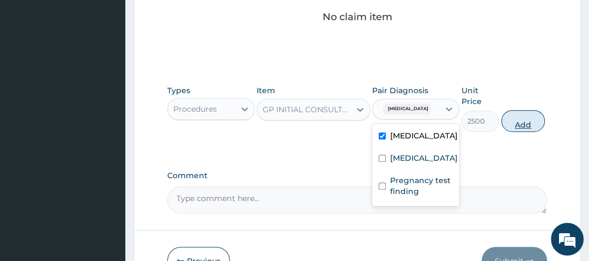
click at [511, 123] on button "Add" at bounding box center [523, 121] width 44 height 22
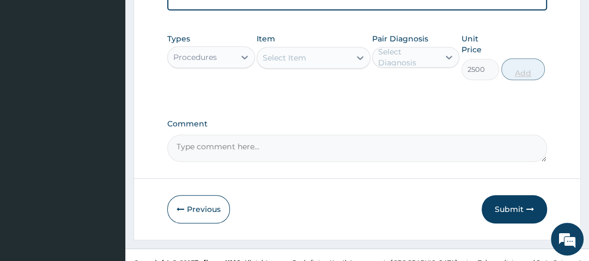
type input "0"
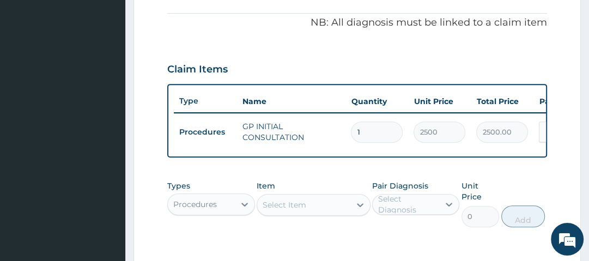
click at [391, 64] on div "Claim Items" at bounding box center [356, 67] width 379 height 28
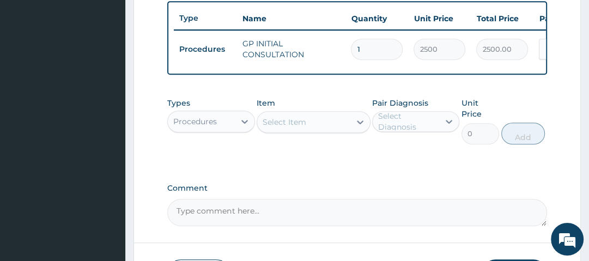
scroll to position [405, 0]
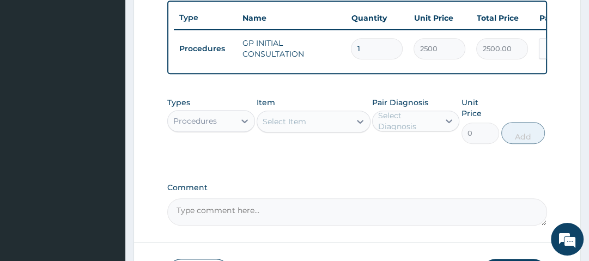
click at [228, 124] on div "Procedures" at bounding box center [201, 120] width 66 height 17
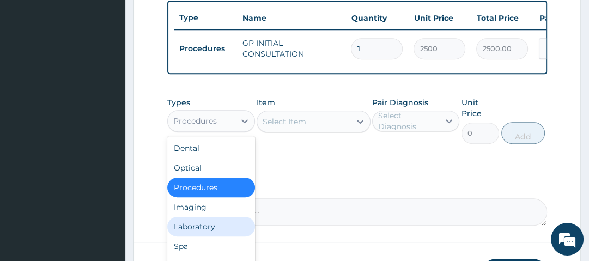
click at [210, 233] on div "Laboratory" at bounding box center [210, 227] width 87 height 20
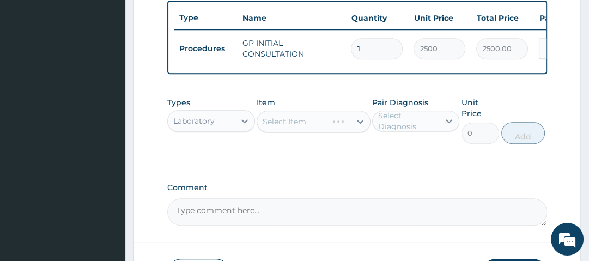
click at [297, 129] on div "Select Item" at bounding box center [314, 122] width 114 height 22
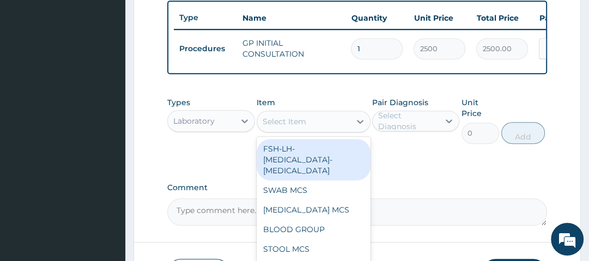
click at [322, 130] on div "Select Item" at bounding box center [303, 121] width 93 height 17
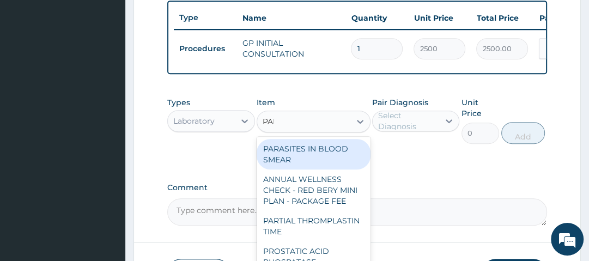
type input "PARA"
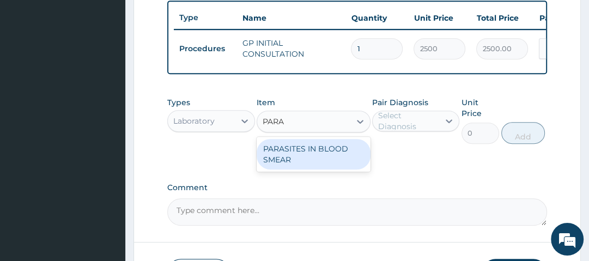
type input "1500"
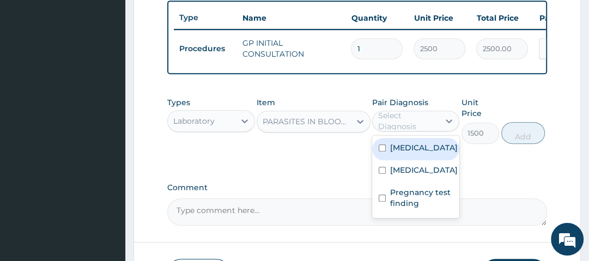
click at [393, 131] on div "Select Diagnosis" at bounding box center [408, 121] width 60 height 22
click at [418, 153] on label "Malaria" at bounding box center [424, 147] width 68 height 11
checkbox input "true"
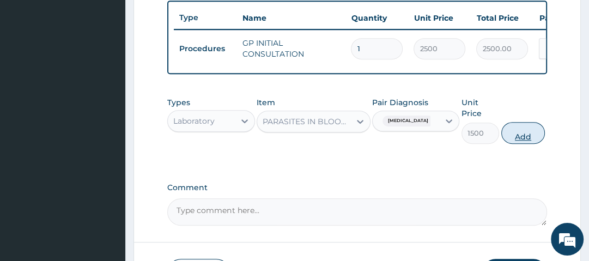
click at [533, 137] on button "Add" at bounding box center [523, 133] width 44 height 22
type input "0"
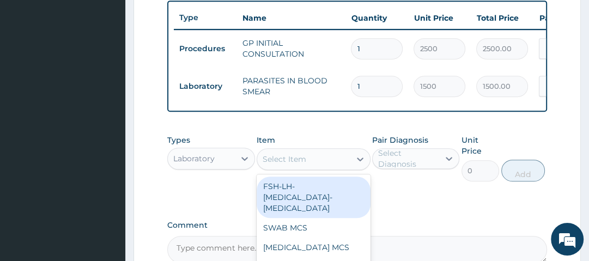
click at [332, 166] on div "Select Item" at bounding box center [303, 158] width 93 height 17
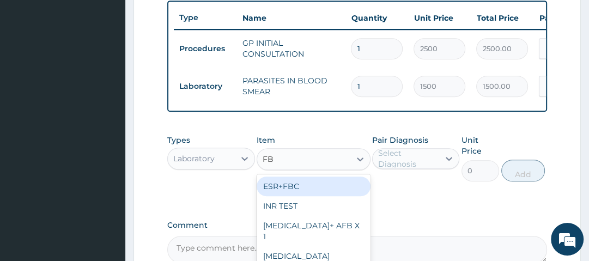
type input "FBC"
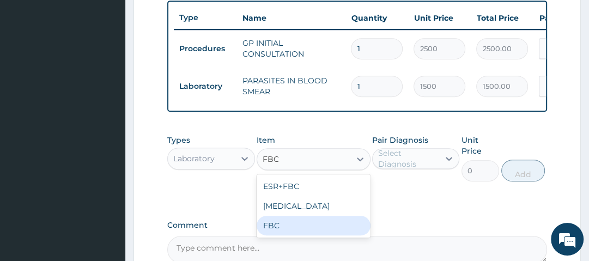
type input "2500"
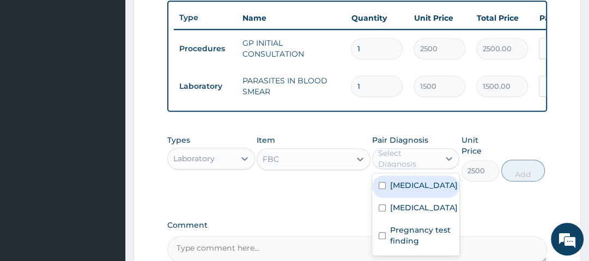
click at [426, 160] on div "Select Diagnosis" at bounding box center [408, 159] width 60 height 22
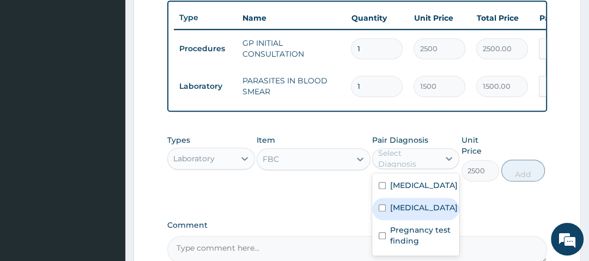
click at [414, 213] on label "[MEDICAL_DATA]" at bounding box center [424, 207] width 68 height 11
checkbox input "true"
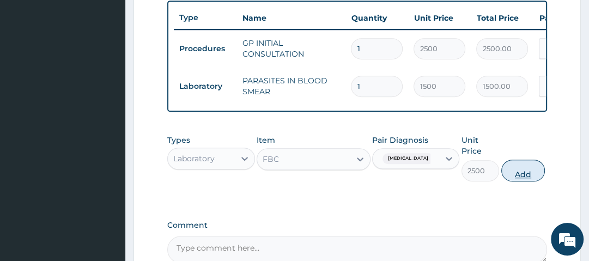
click at [530, 178] on button "Add" at bounding box center [523, 171] width 44 height 22
type input "0"
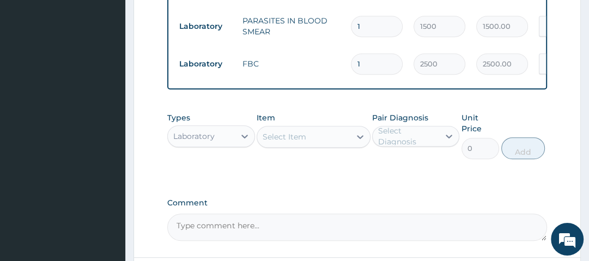
scroll to position [465, 0]
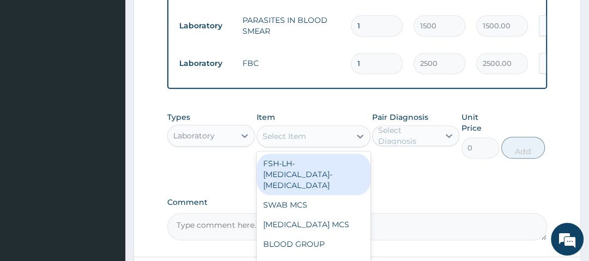
click at [314, 140] on div "Select Item" at bounding box center [303, 136] width 93 height 17
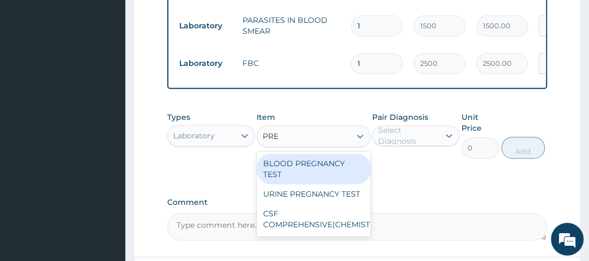
type input "PREG"
click at [321, 171] on div "BLOOD PREGNANCY TEST" at bounding box center [314, 169] width 114 height 31
type input "1800"
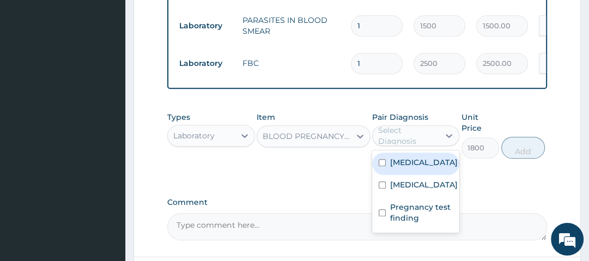
click at [398, 143] on div "Select Diagnosis" at bounding box center [408, 136] width 60 height 22
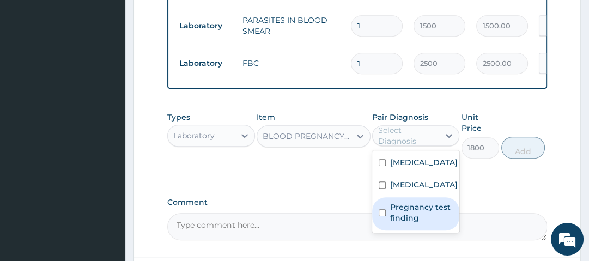
click at [419, 212] on label "Pregnancy test finding" at bounding box center [421, 213] width 63 height 22
checkbox input "true"
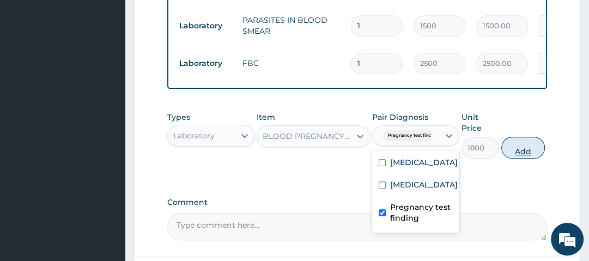
click at [521, 151] on button "Add" at bounding box center [523, 148] width 44 height 22
type input "0"
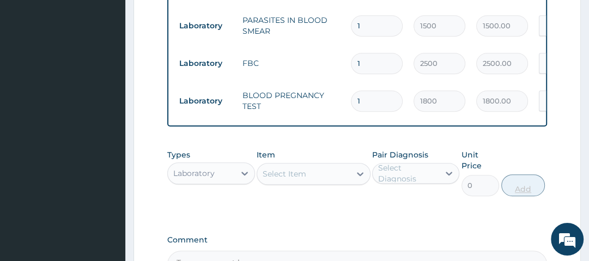
click at [521, 151] on div "Types Laboratory Item Select Item Pair Diagnosis Select Diagnosis Unit Price 0 …" at bounding box center [356, 173] width 379 height 58
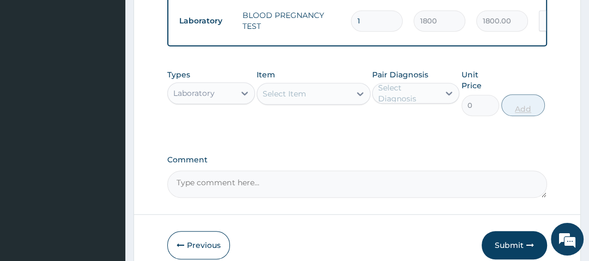
scroll to position [546, 0]
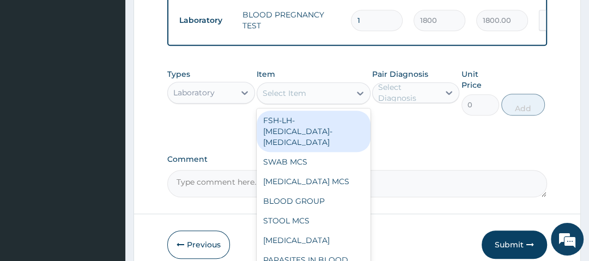
click at [345, 102] on div "Select Item" at bounding box center [303, 92] width 93 height 17
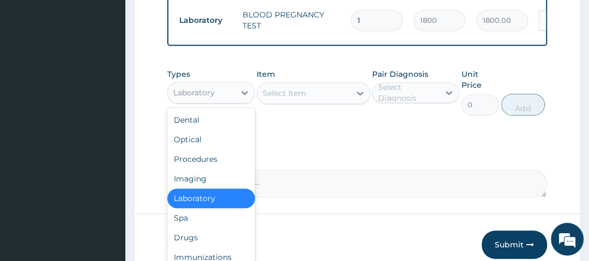
click at [218, 92] on div "Laboratory" at bounding box center [201, 92] width 66 height 17
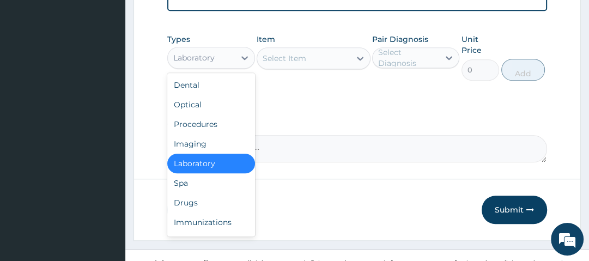
scroll to position [582, 0]
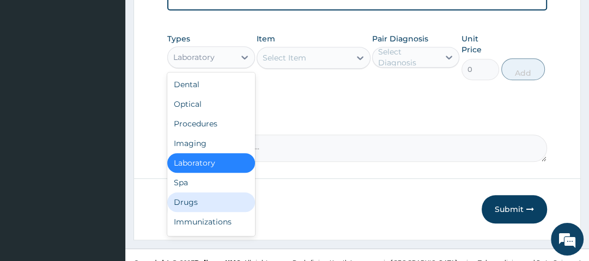
click at [213, 205] on div "Drugs" at bounding box center [210, 202] width 87 height 20
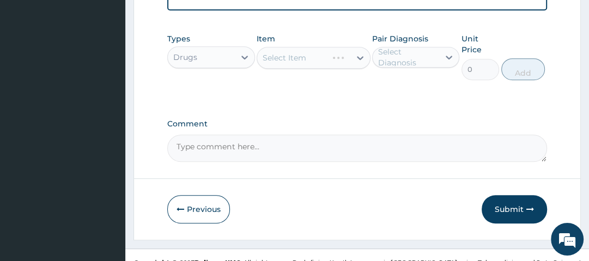
click at [292, 60] on div "Select Item" at bounding box center [314, 58] width 114 height 22
click at [313, 61] on div "Select Item" at bounding box center [314, 58] width 114 height 22
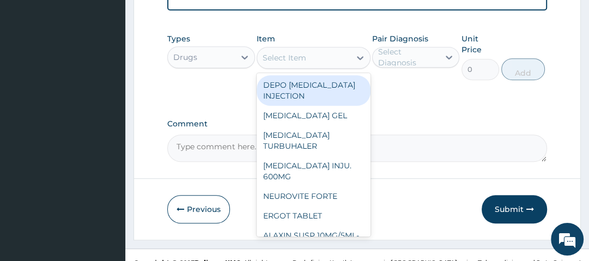
click at [335, 65] on div "Select Item" at bounding box center [303, 57] width 93 height 17
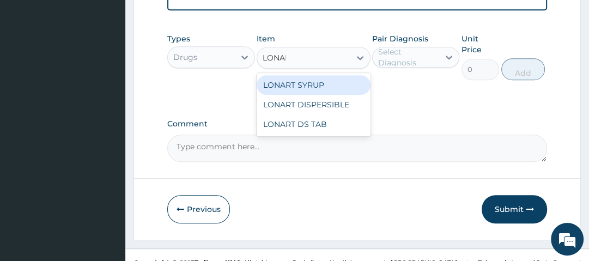
type input "LONART"
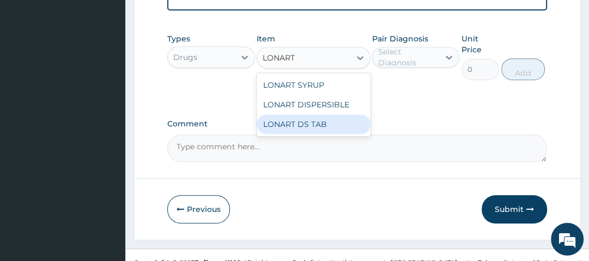
click at [327, 126] on div "LONART DS TAB" at bounding box center [314, 124] width 114 height 20
type input "1400"
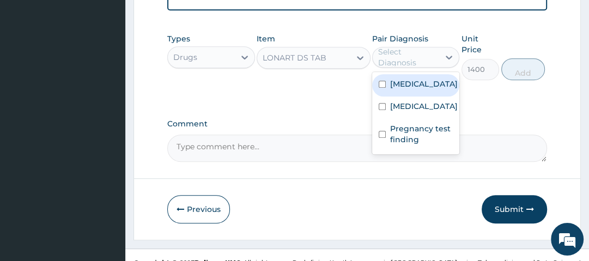
click at [411, 59] on div "Select Diagnosis" at bounding box center [408, 57] width 60 height 22
click at [419, 92] on div "[MEDICAL_DATA]" at bounding box center [415, 85] width 87 height 22
checkbox input "true"
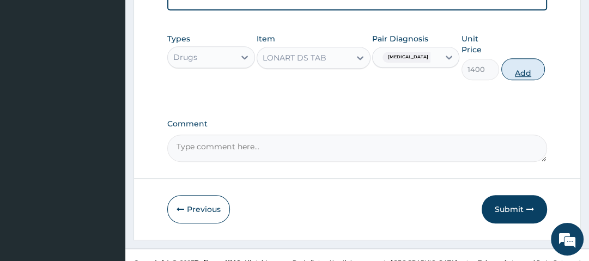
click at [525, 71] on button "Add" at bounding box center [523, 69] width 44 height 22
type input "0"
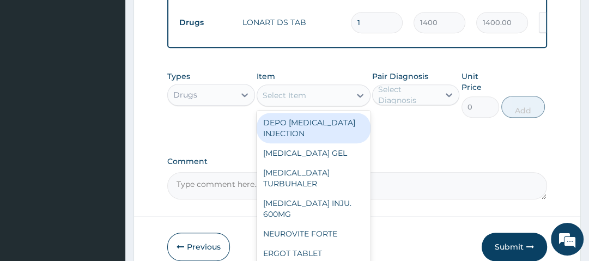
click at [337, 102] on div "Select Item" at bounding box center [303, 95] width 93 height 17
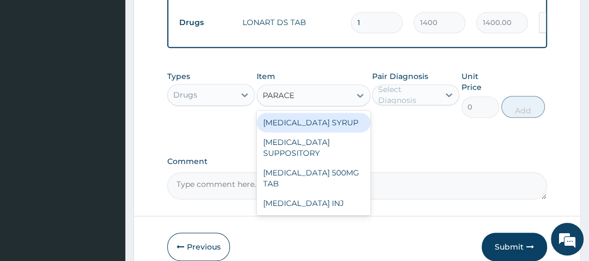
type input "PARACET"
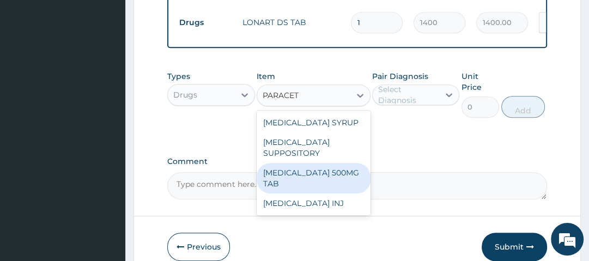
click at [322, 179] on div "[MEDICAL_DATA] 500MG TAB" at bounding box center [314, 178] width 114 height 31
type input "14"
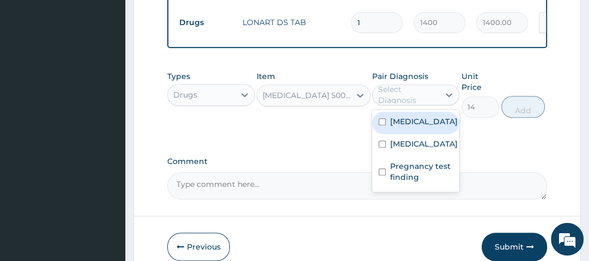
drag, startPoint x: 408, startPoint y: 101, endPoint x: 412, endPoint y: 129, distance: 27.5
click at [412, 105] on div "option Malaria, selected. option Malaria focused, 1 of 3. 3 results available. …" at bounding box center [415, 94] width 87 height 21
click at [412, 127] on label "[MEDICAL_DATA]" at bounding box center [424, 121] width 68 height 11
checkbox input "true"
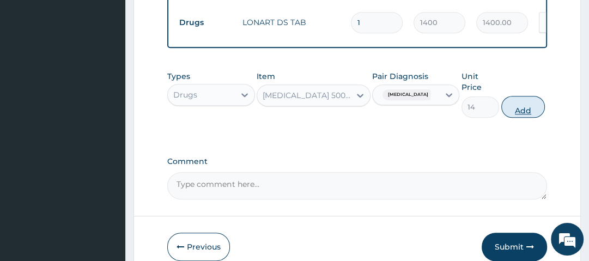
click at [514, 109] on button "Add" at bounding box center [523, 107] width 44 height 22
type input "0"
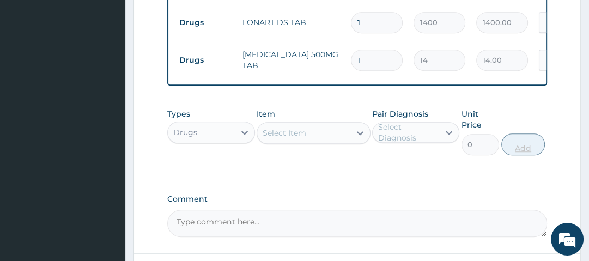
type input "18"
type input "252.00"
type input "18"
click at [514, 109] on div "Types Drugs Item Select Item Pair Diagnosis Select Diagnosis Unit Price 0 Add" at bounding box center [356, 132] width 379 height 58
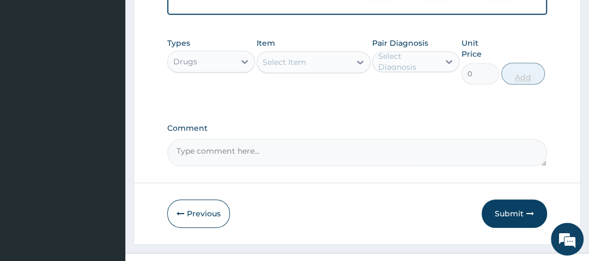
scroll to position [676, 0]
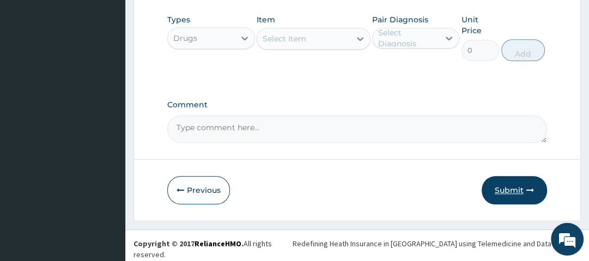
click at [515, 192] on button "Submit" at bounding box center [514, 190] width 65 height 28
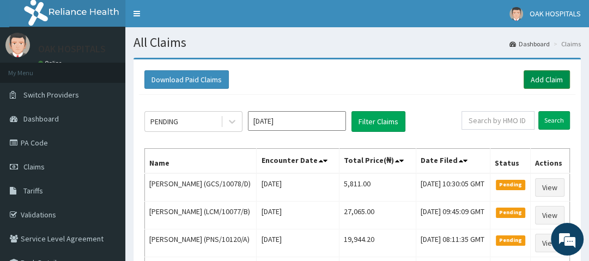
click at [549, 77] on link "Add Claim" at bounding box center [547, 79] width 46 height 19
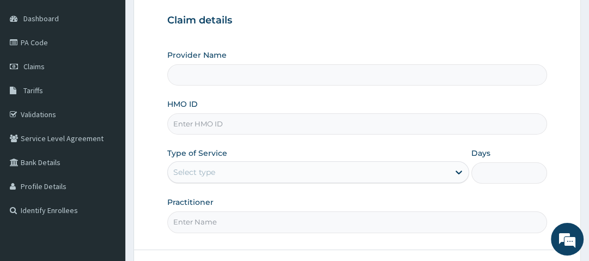
scroll to position [101, 0]
click at [186, 125] on input "HMO ID" at bounding box center [356, 123] width 379 height 21
type input "RMD/10069/A"
type input "Oak Hospitals"
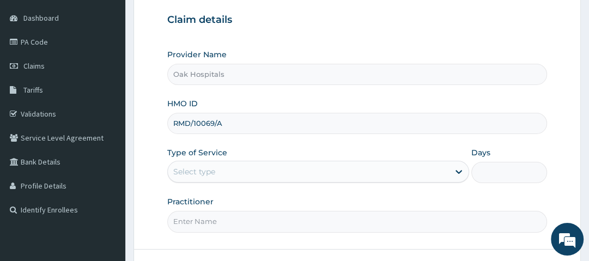
type input "RMD/10069/A"
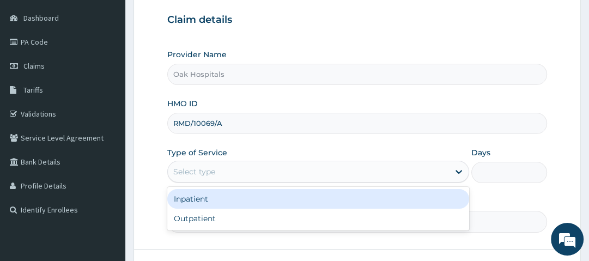
click at [210, 167] on div "Select type" at bounding box center [194, 171] width 42 height 11
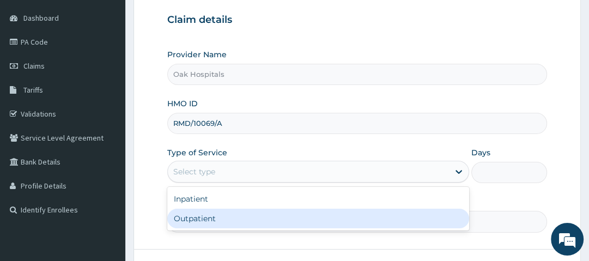
click at [201, 216] on div "Outpatient" at bounding box center [318, 219] width 302 height 20
type input "1"
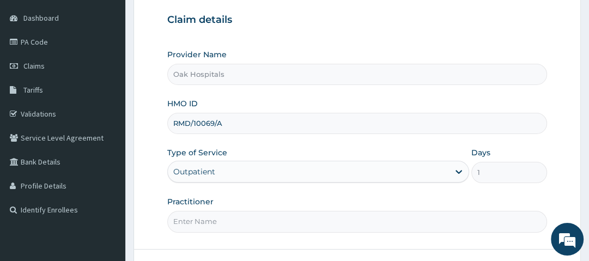
drag, startPoint x: 201, startPoint y: 216, endPoint x: 228, endPoint y: 245, distance: 39.7
click at [228, 245] on form "Step 1 of 2 Claim details Provider Name Oak Hospitals HMO ID RMD/10069/A Type o…" at bounding box center [358, 134] width 448 height 354
type input "[PERSON_NAME]"
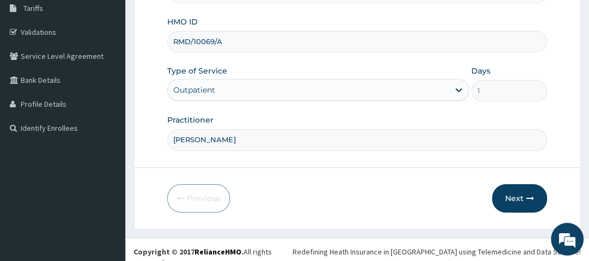
scroll to position [183, 0]
click at [523, 198] on button "Next" at bounding box center [519, 198] width 55 height 28
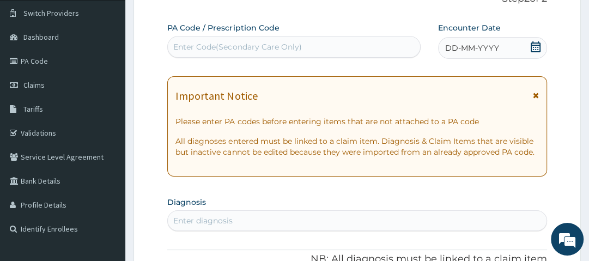
scroll to position [81, 0]
click at [533, 48] on icon at bounding box center [536, 47] width 10 height 11
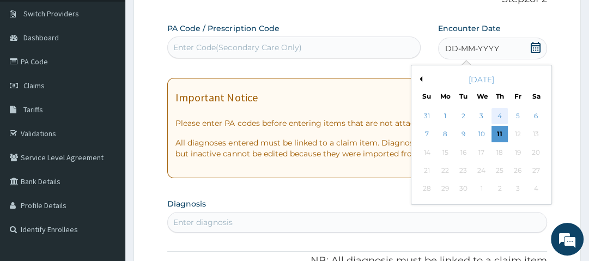
click at [499, 118] on div "4" at bounding box center [500, 116] width 16 height 16
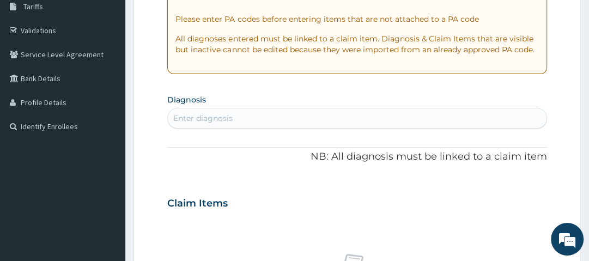
scroll to position [185, 0]
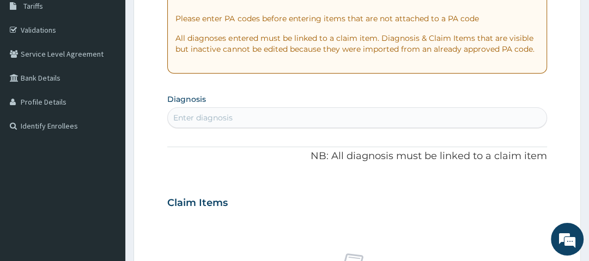
click at [312, 116] on div "Enter diagnosis" at bounding box center [357, 117] width 378 height 17
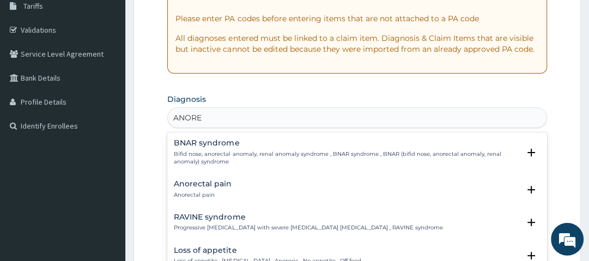
type input "ANOREX"
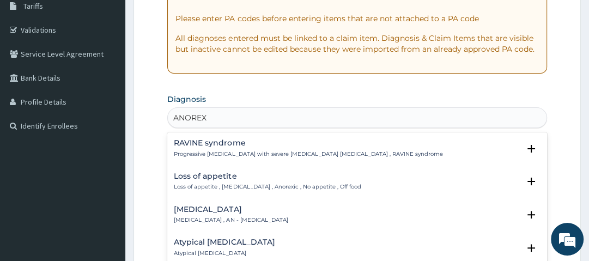
click at [223, 177] on h4 "Loss of appetite" at bounding box center [267, 176] width 187 height 8
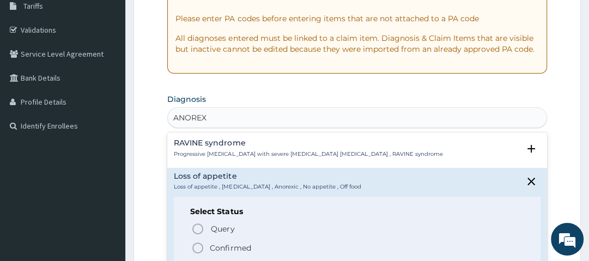
click at [228, 247] on p "Confirmed" at bounding box center [230, 248] width 41 height 11
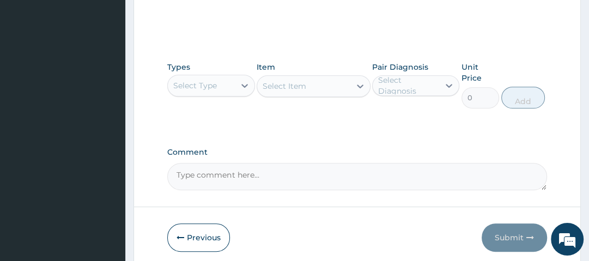
scroll to position [495, 0]
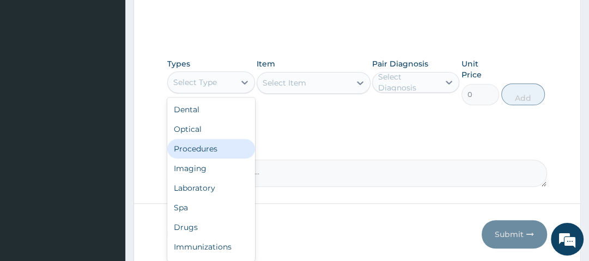
drag, startPoint x: 233, startPoint y: 86, endPoint x: 228, endPoint y: 145, distance: 59.6
click at [228, 93] on div "option Procedures focused, 3 of 10. 10 results available. Use Up and Down to ch…" at bounding box center [210, 82] width 87 height 22
click at [228, 145] on div "Procedures" at bounding box center [210, 149] width 87 height 20
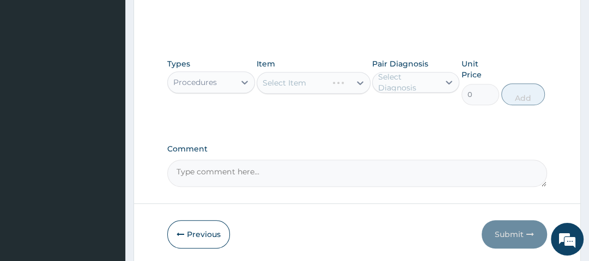
click at [327, 83] on div "Select Item" at bounding box center [314, 83] width 114 height 22
click at [318, 83] on div "Select Item" at bounding box center [314, 83] width 114 height 22
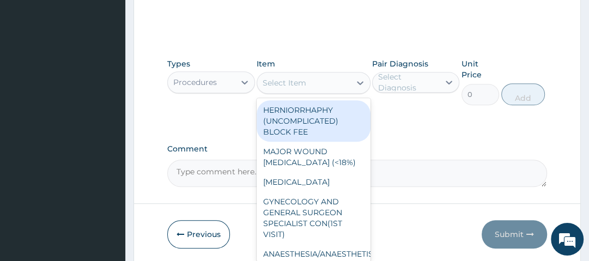
click at [318, 83] on div "Select Item" at bounding box center [303, 82] width 93 height 17
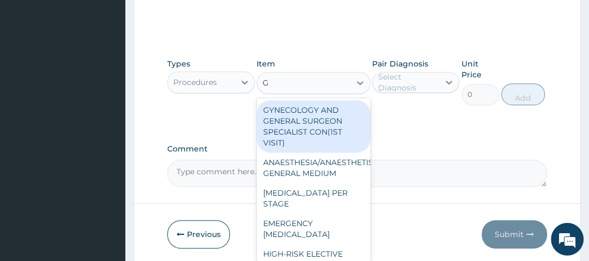
type input "GP"
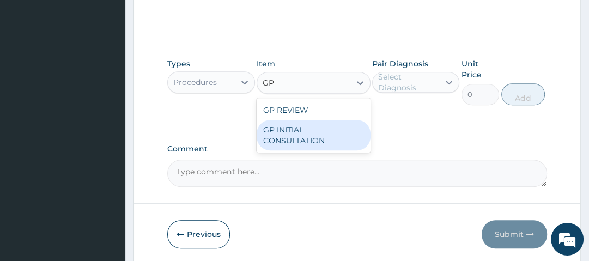
click at [303, 137] on div "GP INITIAL CONSULTATION" at bounding box center [314, 135] width 114 height 31
type input "2500"
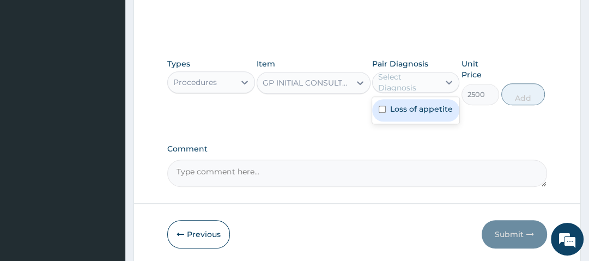
drag, startPoint x: 406, startPoint y: 84, endPoint x: 409, endPoint y: 111, distance: 26.9
click at [409, 93] on div "option Loss of appetite focused, 1 of 1. 1 result available. Use Up and Down to…" at bounding box center [415, 82] width 87 height 21
click at [409, 111] on label "Loss of appetite" at bounding box center [421, 109] width 63 height 11
checkbox input "true"
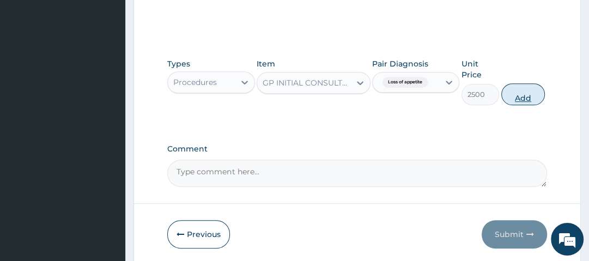
click at [521, 92] on button "Add" at bounding box center [523, 94] width 44 height 22
type input "0"
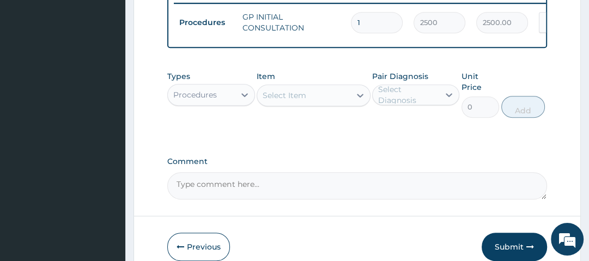
scroll to position [488, 0]
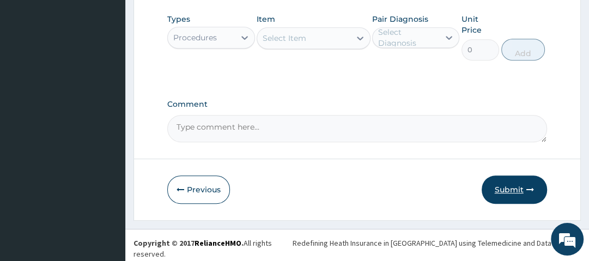
click at [506, 188] on button "Submit" at bounding box center [514, 190] width 65 height 28
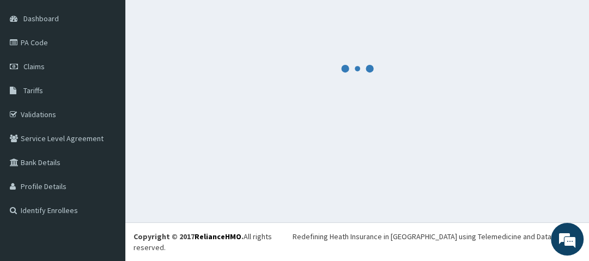
scroll to position [89, 0]
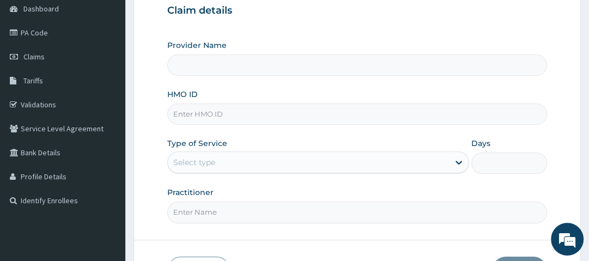
type input "Oak Hospitals"
click at [241, 115] on input "HMO ID" at bounding box center [356, 114] width 379 height 21
type input "AVL/10082/A"
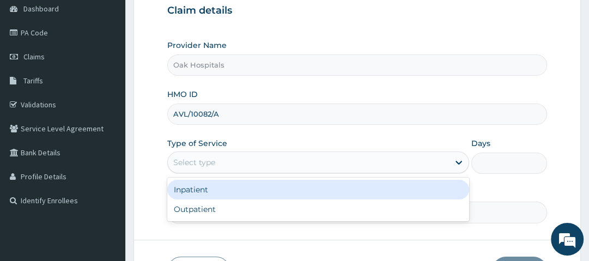
click at [236, 162] on div "Select type" at bounding box center [308, 162] width 281 height 17
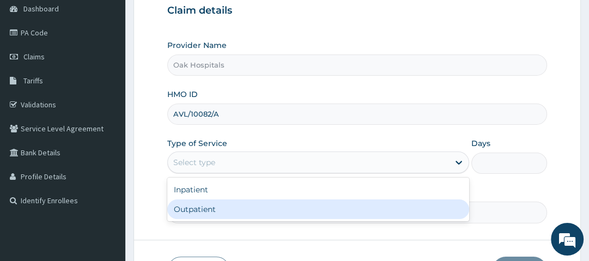
click at [229, 209] on div "Outpatient" at bounding box center [318, 209] width 302 height 20
type input "1"
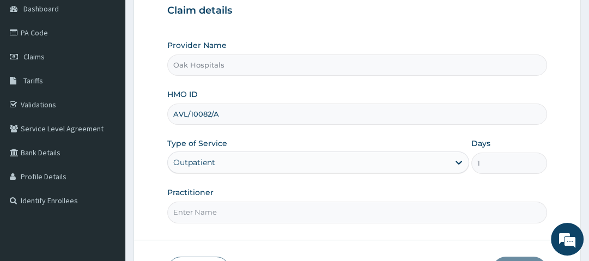
click at [229, 209] on input "Practitioner" at bounding box center [356, 212] width 379 height 21
type input "[PERSON_NAME]"
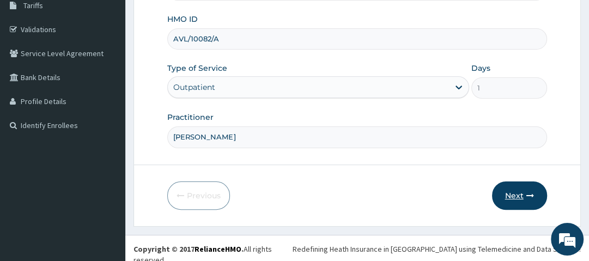
click at [505, 189] on button "Next" at bounding box center [519, 196] width 55 height 28
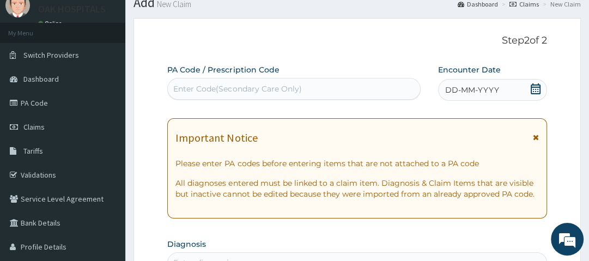
scroll to position [38, 0]
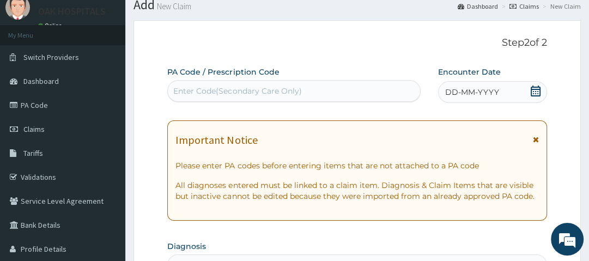
click at [533, 89] on icon at bounding box center [535, 91] width 11 height 11
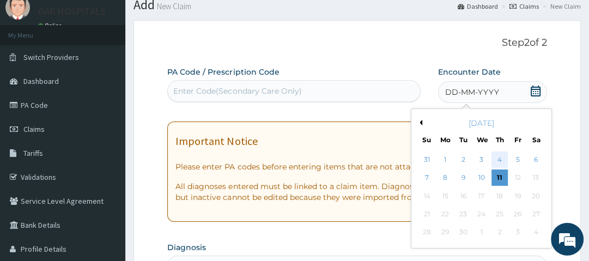
click at [499, 162] on div "4" at bounding box center [500, 160] width 16 height 16
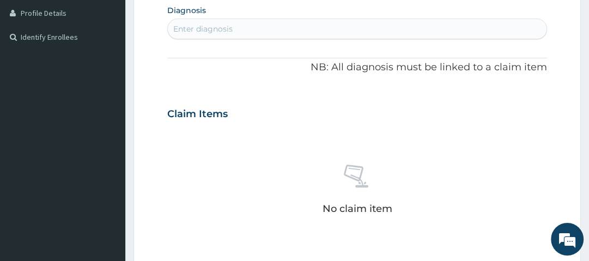
scroll to position [273, 0]
click at [262, 29] on div "Enter diagnosis" at bounding box center [357, 29] width 378 height 17
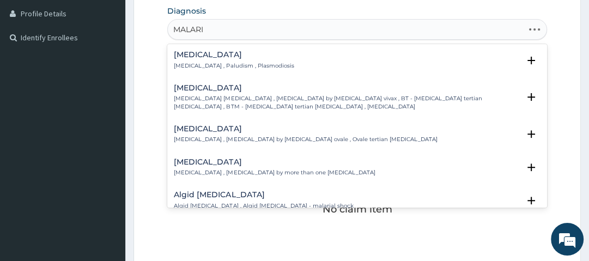
type input "[MEDICAL_DATA]"
click at [201, 54] on h4 "[MEDICAL_DATA]" at bounding box center [234, 55] width 120 height 8
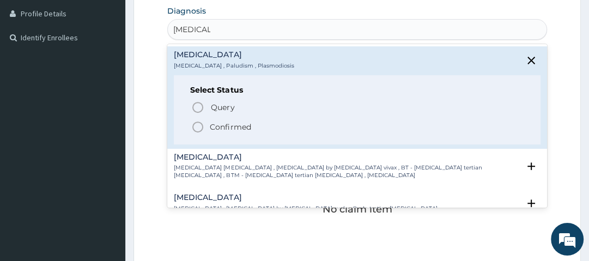
click at [195, 129] on icon "status option filled" at bounding box center [197, 126] width 13 height 13
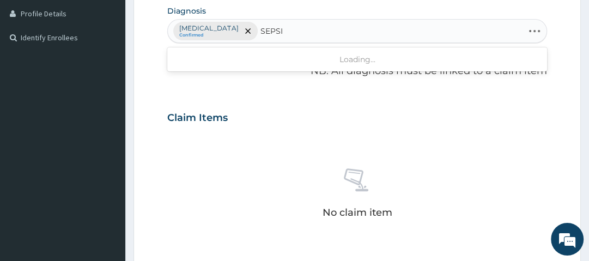
type input "[MEDICAL_DATA]"
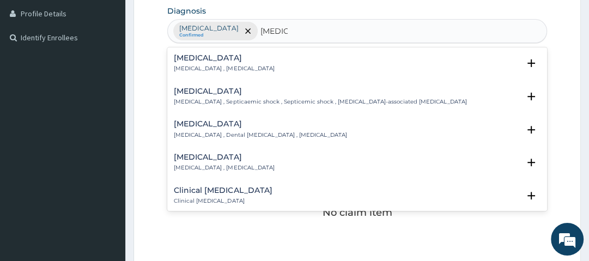
click at [192, 56] on h4 "[MEDICAL_DATA]" at bounding box center [224, 58] width 100 height 8
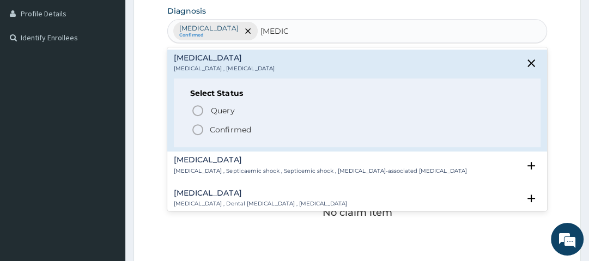
click at [201, 129] on icon "status option filled" at bounding box center [197, 129] width 13 height 13
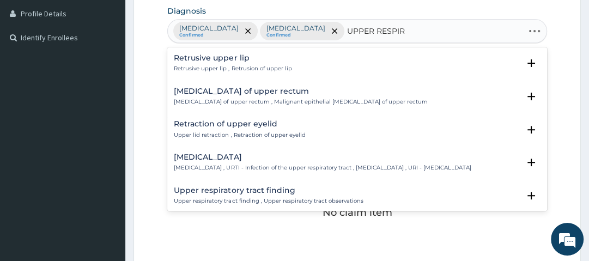
type input "UPPER RESPIRA"
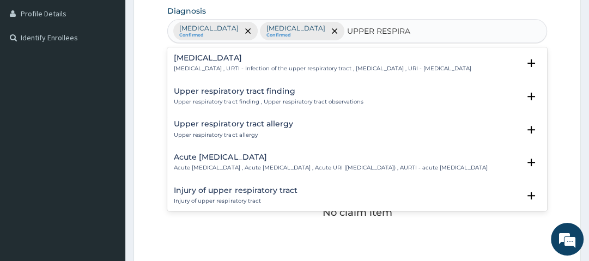
click at [207, 62] on div "[MEDICAL_DATA] [MEDICAL_DATA] , URTI - Infection of the upper respiratory tract…" at bounding box center [322, 63] width 297 height 19
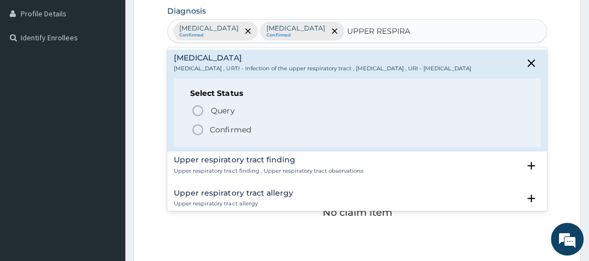
click at [216, 135] on p "Confirmed" at bounding box center [230, 129] width 41 height 11
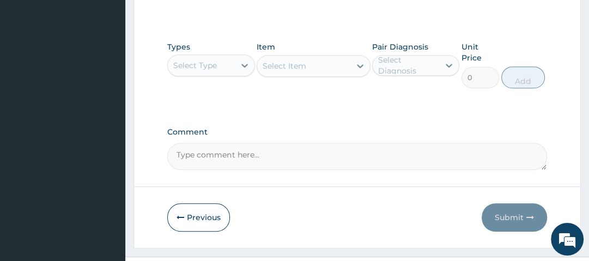
scroll to position [512, 0]
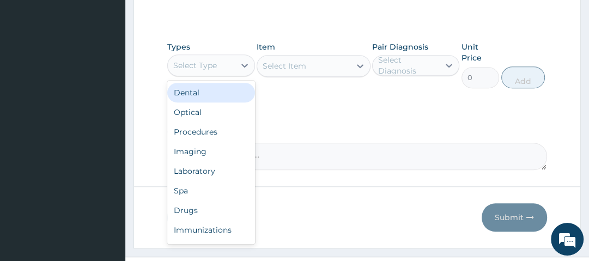
click at [233, 59] on div "Select Type" at bounding box center [201, 65] width 66 height 17
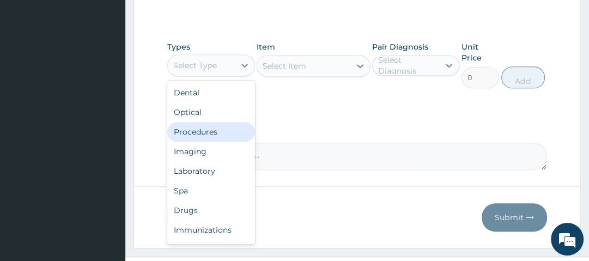
click at [220, 126] on div "Procedures" at bounding box center [210, 132] width 87 height 20
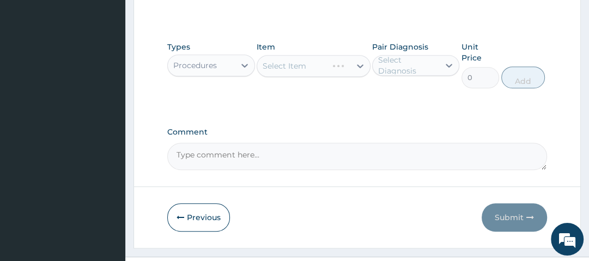
click at [312, 62] on div "Select Item" at bounding box center [314, 66] width 114 height 22
click at [316, 68] on div "Select Item" at bounding box center [314, 66] width 114 height 22
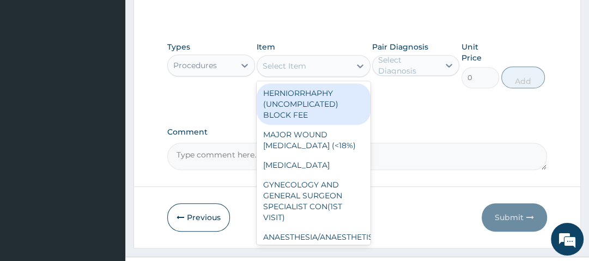
click at [316, 68] on div "Select Item" at bounding box center [303, 65] width 93 height 17
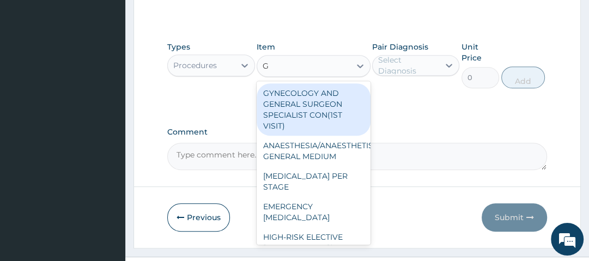
type input "GP"
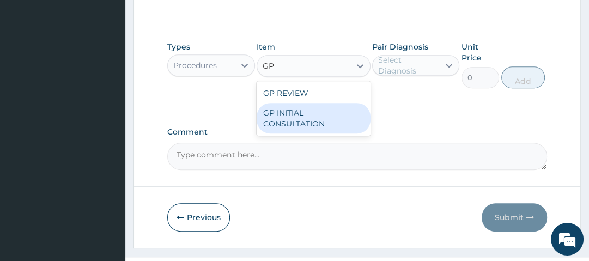
type input "2500"
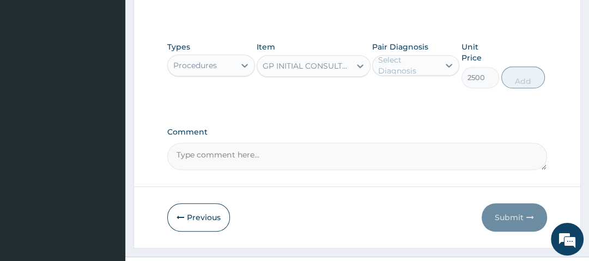
click at [395, 68] on div "Select Diagnosis" at bounding box center [408, 66] width 60 height 22
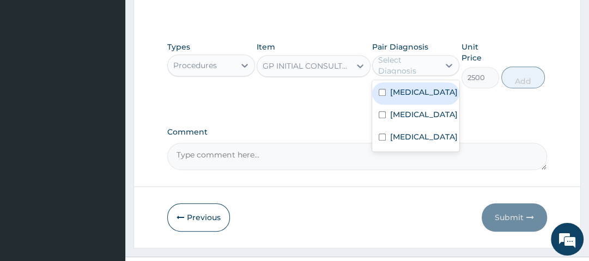
click at [403, 95] on label "[MEDICAL_DATA]" at bounding box center [424, 92] width 68 height 11
checkbox input "true"
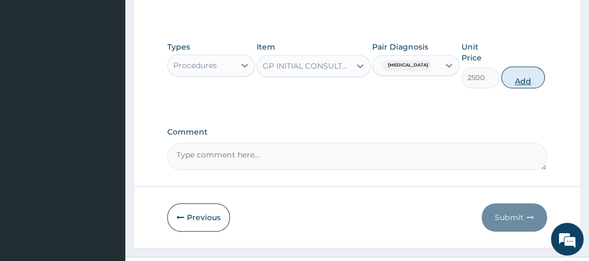
click at [524, 79] on button "Add" at bounding box center [523, 77] width 44 height 22
type input "0"
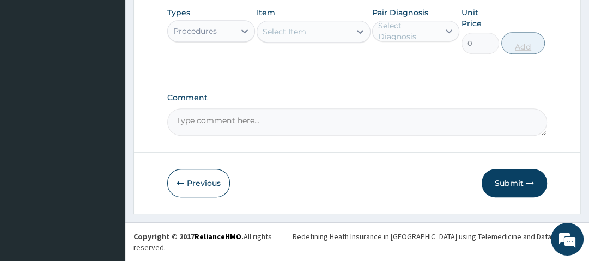
scroll to position [322, 0]
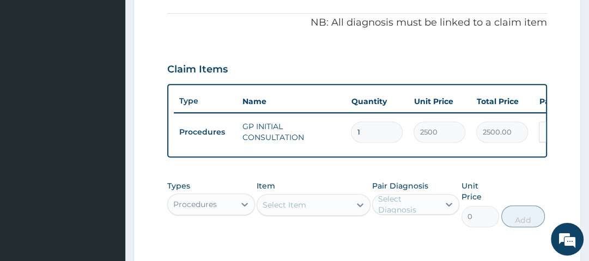
click at [418, 56] on div "Claim Items" at bounding box center [356, 67] width 379 height 28
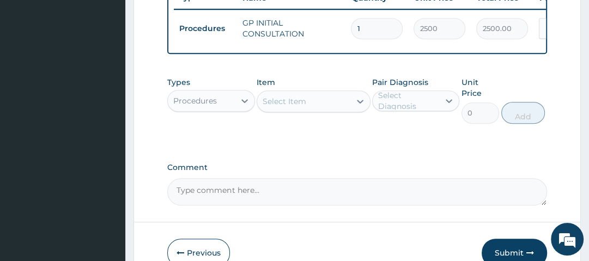
scroll to position [426, 0]
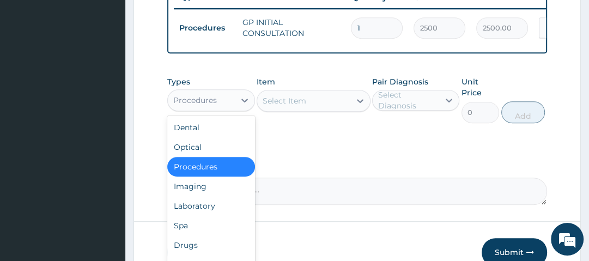
click at [227, 99] on div "Procedures" at bounding box center [201, 100] width 66 height 17
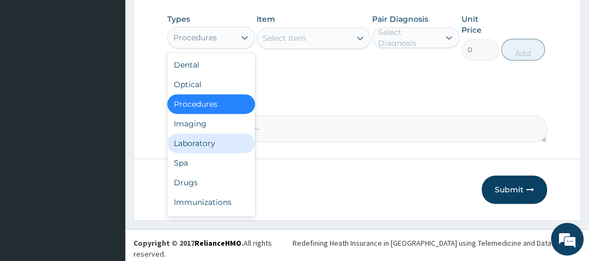
click at [211, 153] on div "Laboratory" at bounding box center [210, 144] width 87 height 20
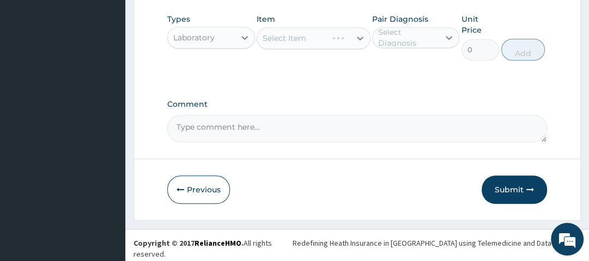
click at [314, 47] on div "Select Item" at bounding box center [314, 38] width 114 height 22
click at [328, 39] on div "Select Item" at bounding box center [303, 37] width 93 height 17
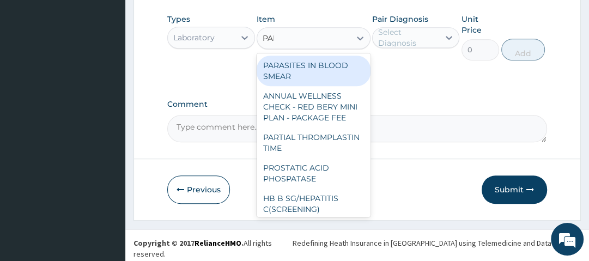
type input "PARA"
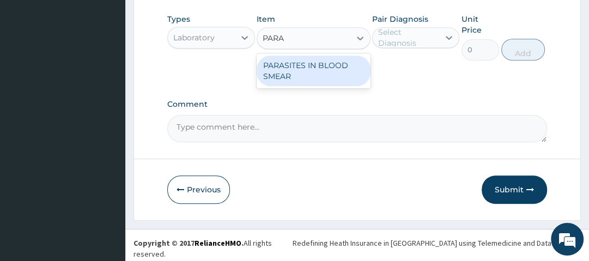
type input "1500"
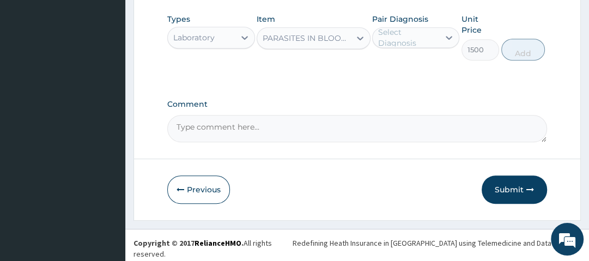
click at [390, 45] on div "Select Diagnosis" at bounding box center [408, 38] width 60 height 22
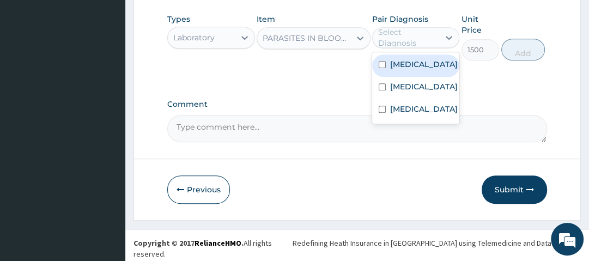
click at [410, 70] on label "[MEDICAL_DATA]" at bounding box center [424, 64] width 68 height 11
checkbox input "true"
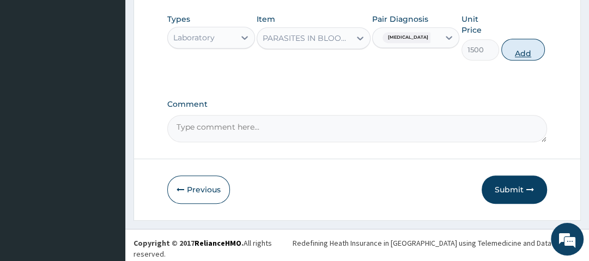
click at [516, 54] on button "Add" at bounding box center [523, 50] width 44 height 22
type input "0"
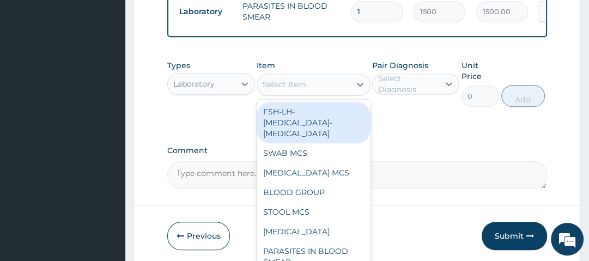
click at [334, 88] on div "Select Item" at bounding box center [303, 84] width 93 height 17
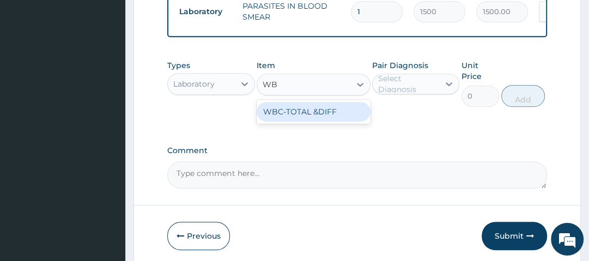
type input "WBC"
click at [334, 116] on div "WBC-TOTAL &DIFF" at bounding box center [314, 112] width 114 height 20
type input "2000"
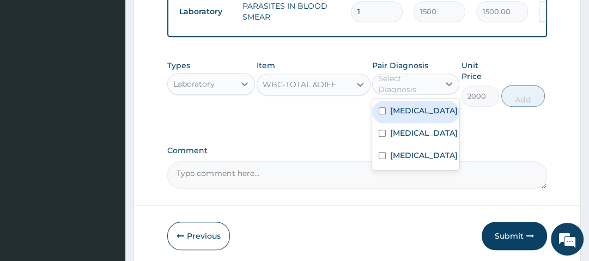
click at [416, 94] on div "Select Diagnosis" at bounding box center [408, 84] width 60 height 22
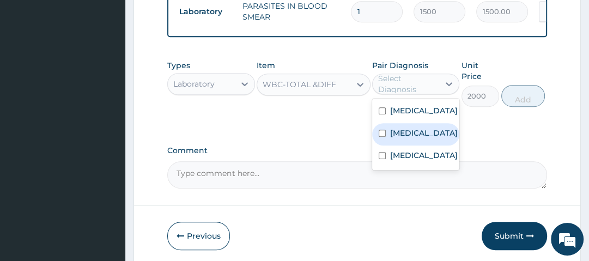
click at [419, 135] on div "[MEDICAL_DATA]" at bounding box center [415, 134] width 87 height 22
checkbox input "true"
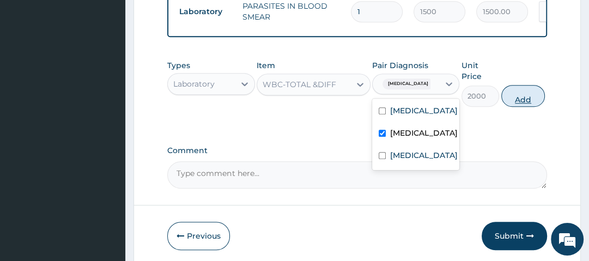
click at [531, 97] on button "Add" at bounding box center [523, 96] width 44 height 22
type input "0"
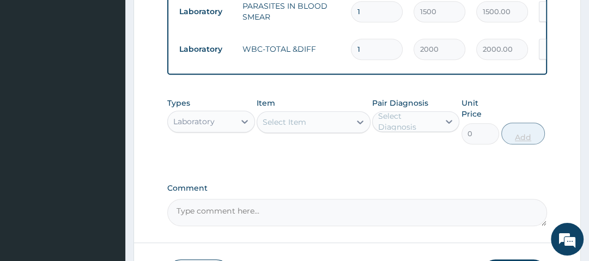
click at [531, 97] on div "Types Laboratory Item Select Item Pair Diagnosis Select Diagnosis Unit Price 0 …" at bounding box center [356, 121] width 379 height 58
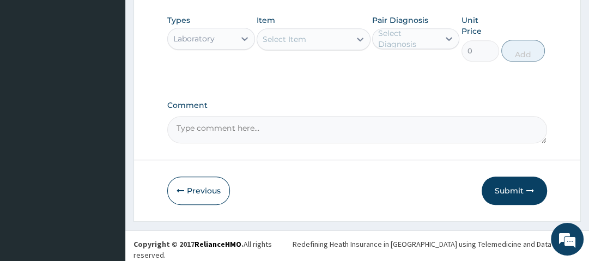
scroll to position [564, 0]
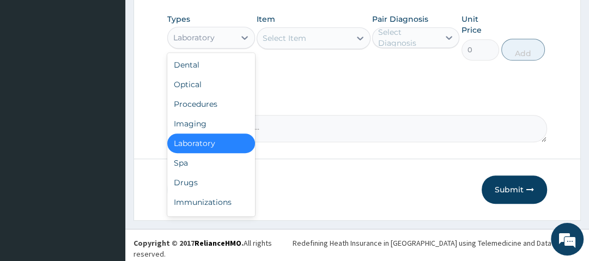
click at [225, 44] on div "Laboratory" at bounding box center [201, 37] width 66 height 17
click at [209, 185] on div "Drugs" at bounding box center [210, 183] width 87 height 20
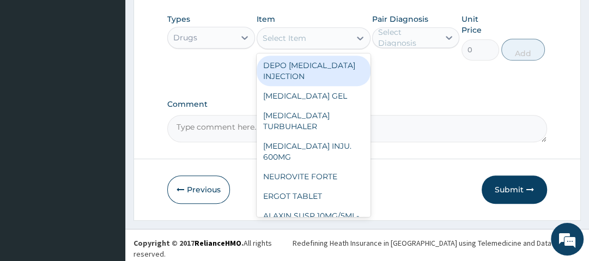
click at [319, 44] on div "Select Item" at bounding box center [303, 37] width 93 height 17
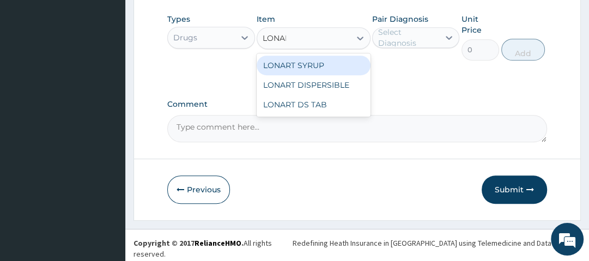
type input "LONART"
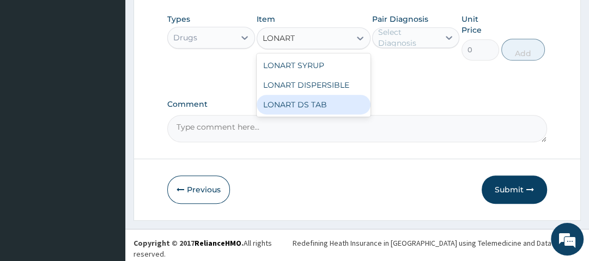
click at [327, 104] on div "LONART DS TAB" at bounding box center [314, 105] width 114 height 20
type input "1400"
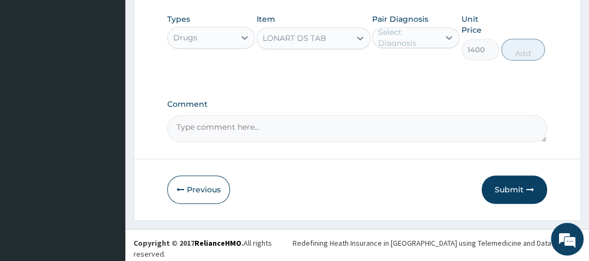
click at [413, 49] on div "Select Diagnosis" at bounding box center [408, 38] width 60 height 22
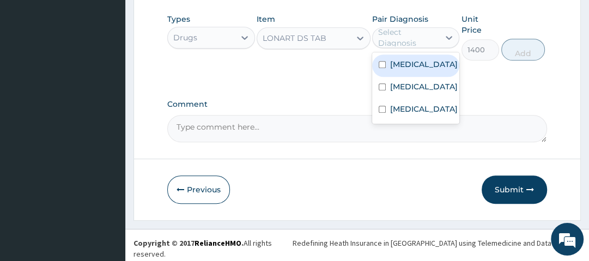
click at [414, 70] on label "[MEDICAL_DATA]" at bounding box center [424, 64] width 68 height 11
checkbox input "true"
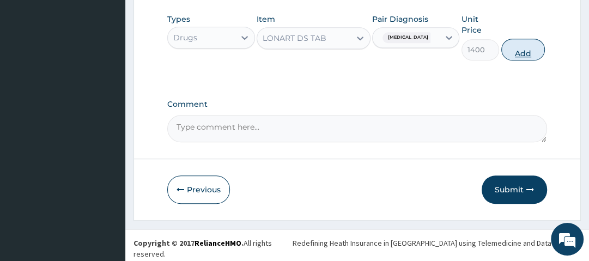
click at [515, 61] on button "Add" at bounding box center [523, 50] width 44 height 22
type input "0"
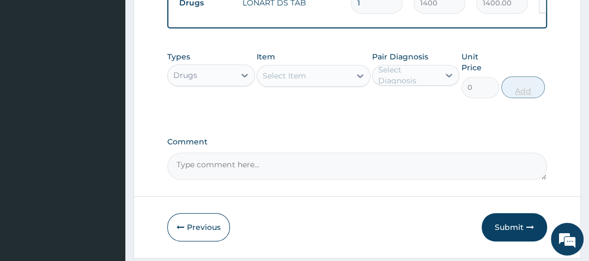
scroll to position [554, 0]
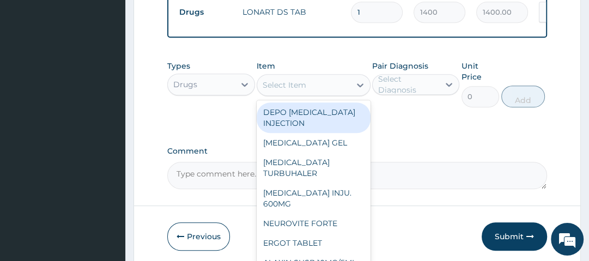
click at [322, 92] on div "Select Item" at bounding box center [303, 84] width 93 height 17
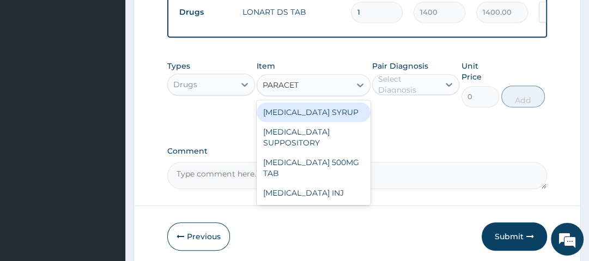
type input "PARACETA"
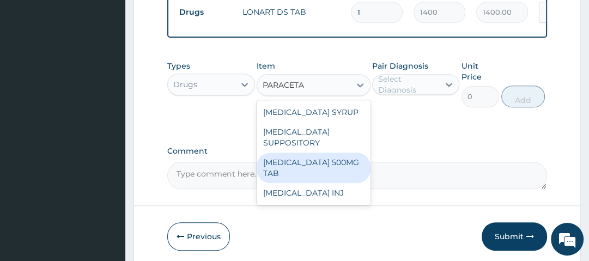
click at [317, 176] on div "[MEDICAL_DATA] 500MG TAB" at bounding box center [314, 168] width 114 height 31
type input "14"
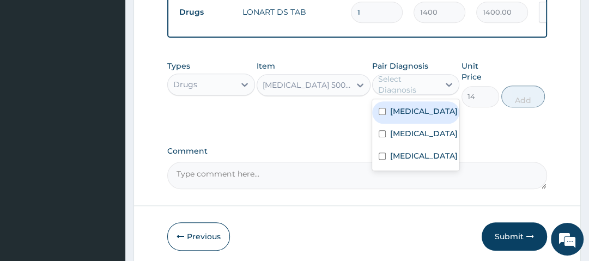
click at [396, 80] on div "Select Diagnosis" at bounding box center [408, 85] width 60 height 22
click at [409, 114] on label "[MEDICAL_DATA]" at bounding box center [424, 111] width 68 height 11
checkbox input "true"
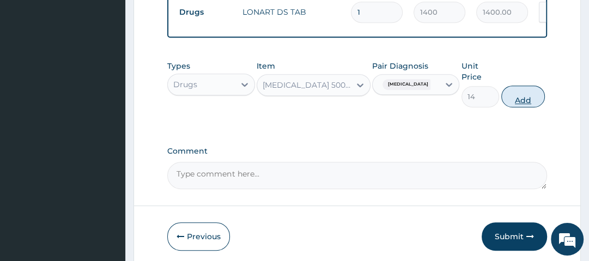
click at [519, 99] on button "Add" at bounding box center [523, 97] width 44 height 22
type input "0"
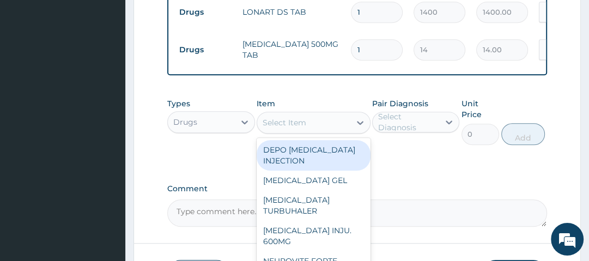
click at [334, 124] on div "Select Item" at bounding box center [303, 122] width 93 height 17
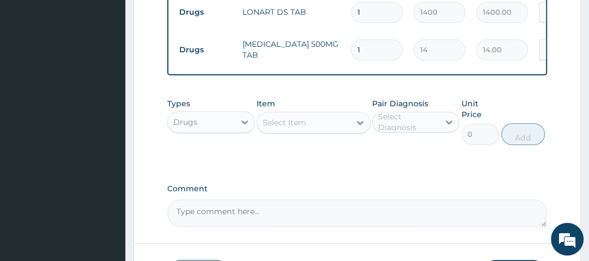
click at [368, 50] on input "1" at bounding box center [377, 49] width 52 height 21
type input "18"
type input "252.00"
type input "18"
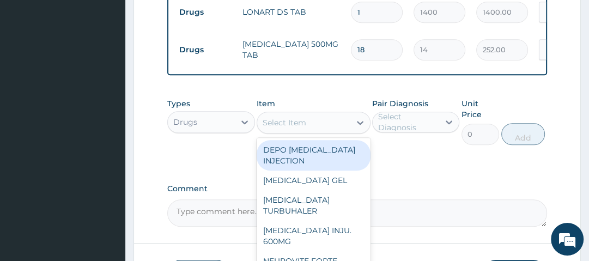
click at [322, 125] on div "Select Item" at bounding box center [303, 122] width 93 height 17
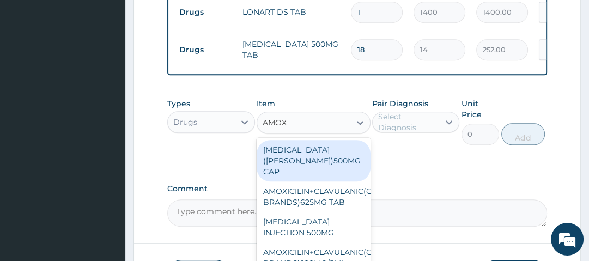
type input "AMOXI"
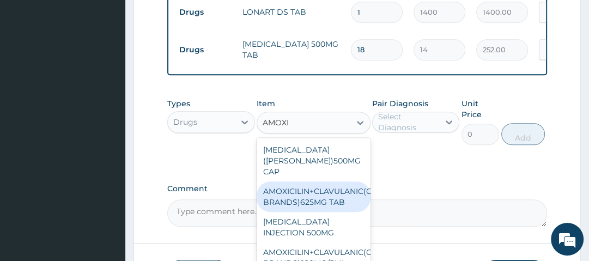
click at [337, 189] on div "AMOXICILIN+CLAVULANIC(OTHER BRANDS)625MG TAB" at bounding box center [314, 197] width 114 height 31
type input "110.1100006103516"
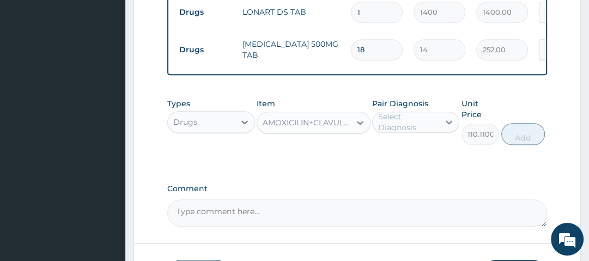
click at [409, 118] on div "Select Diagnosis" at bounding box center [408, 122] width 60 height 22
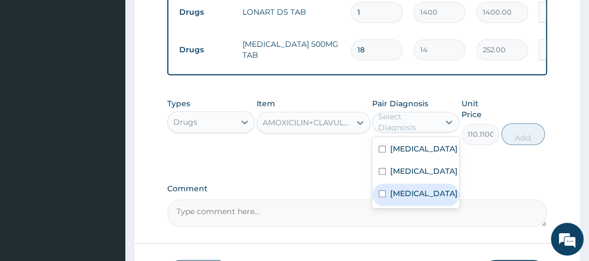
click at [423, 199] on label "[MEDICAL_DATA]" at bounding box center [424, 193] width 68 height 11
checkbox input "true"
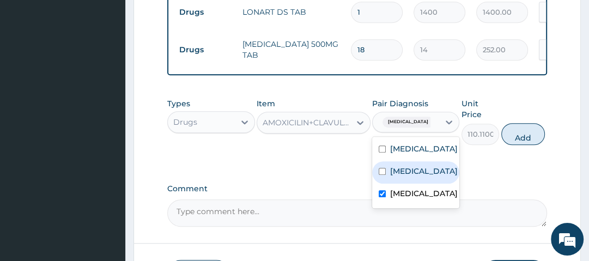
click at [420, 184] on div "[MEDICAL_DATA]" at bounding box center [415, 172] width 87 height 22
checkbox input "true"
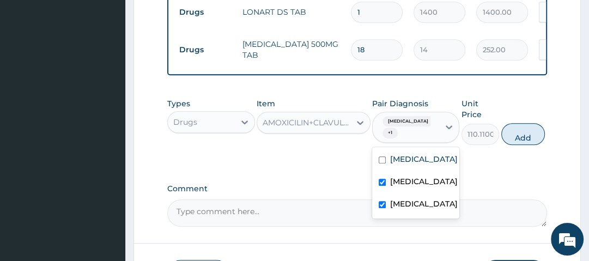
click at [422, 207] on label "[MEDICAL_DATA]" at bounding box center [424, 203] width 68 height 11
checkbox input "false"
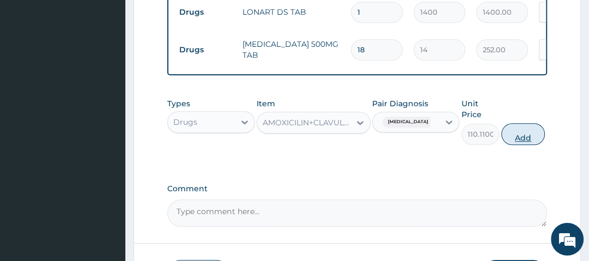
click at [523, 140] on button "Add" at bounding box center [523, 134] width 44 height 22
type input "0"
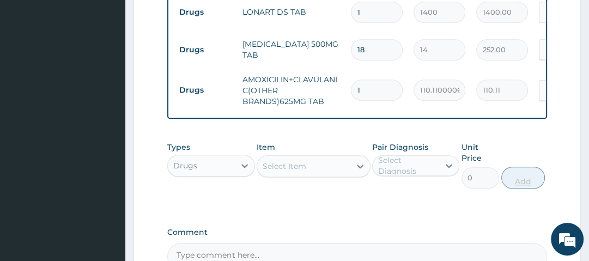
type input "10"
type input "1101.10"
type input "10"
click at [348, 167] on div "Select Item" at bounding box center [303, 166] width 93 height 17
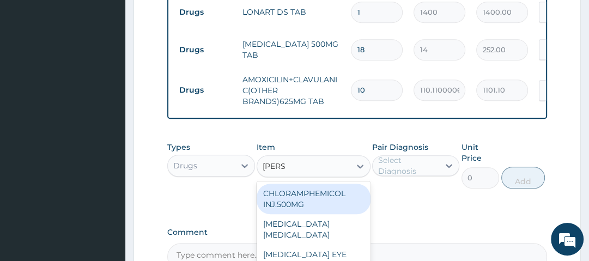
type input "LORAT"
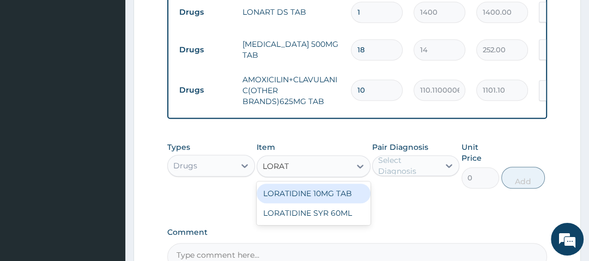
type input "70"
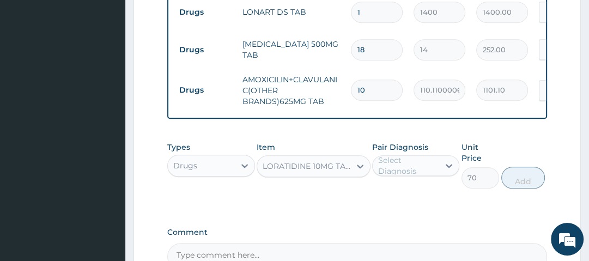
click at [402, 174] on div "Select Diagnosis" at bounding box center [408, 166] width 60 height 22
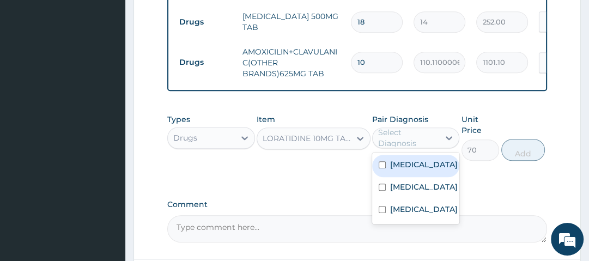
scroll to position [583, 0]
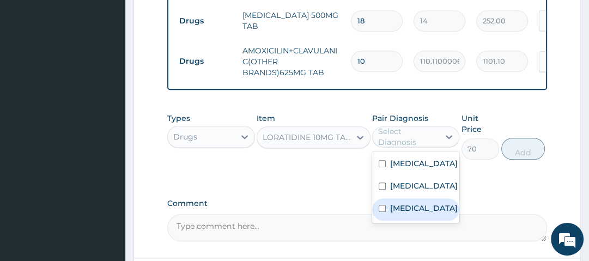
click at [419, 214] on label "[MEDICAL_DATA]" at bounding box center [424, 208] width 68 height 11
checkbox input "true"
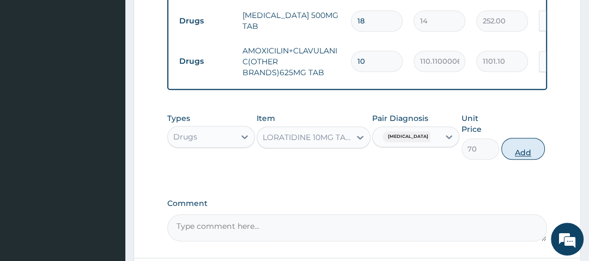
click at [528, 149] on button "Add" at bounding box center [523, 149] width 44 height 22
type input "0"
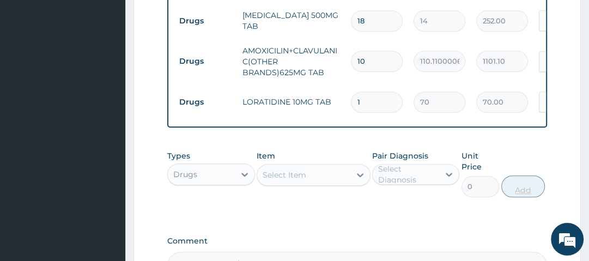
type input "0.00"
type input "5"
type input "350.00"
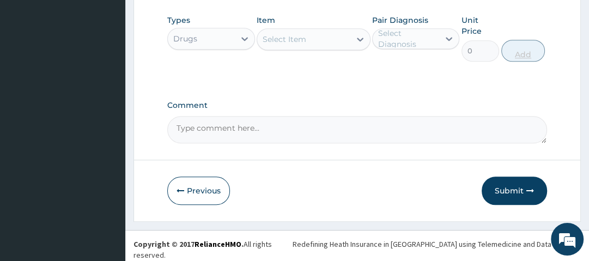
scroll to position [720, 0]
type input "5"
click at [524, 196] on button "Submit" at bounding box center [514, 190] width 65 height 28
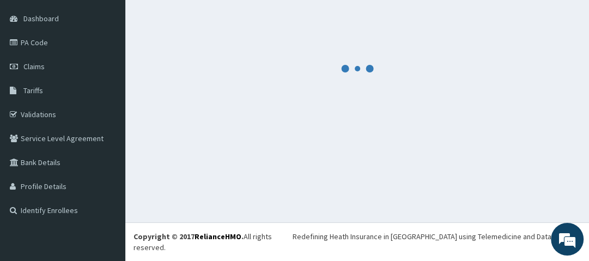
scroll to position [89, 0]
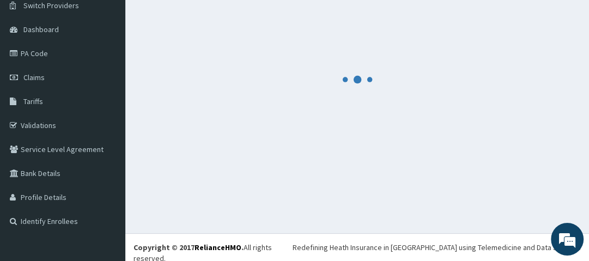
click at [524, 196] on section at bounding box center [357, 79] width 464 height 238
